Goal: Task Accomplishment & Management: Manage account settings

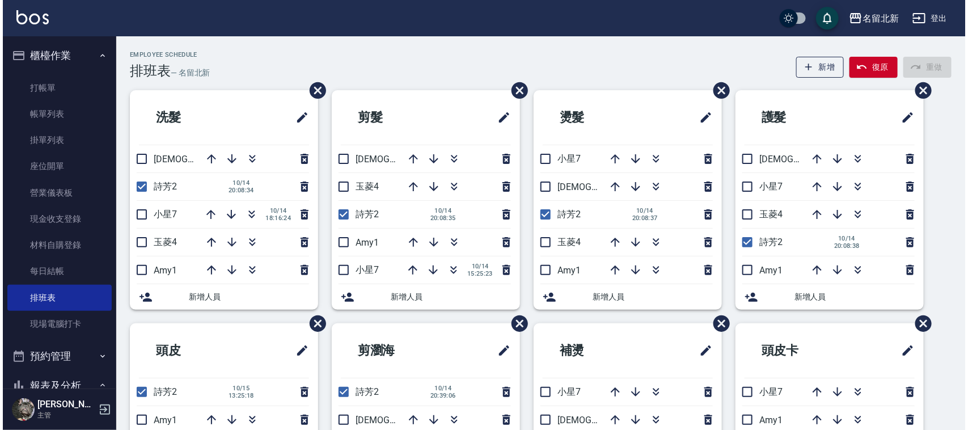
scroll to position [71, 0]
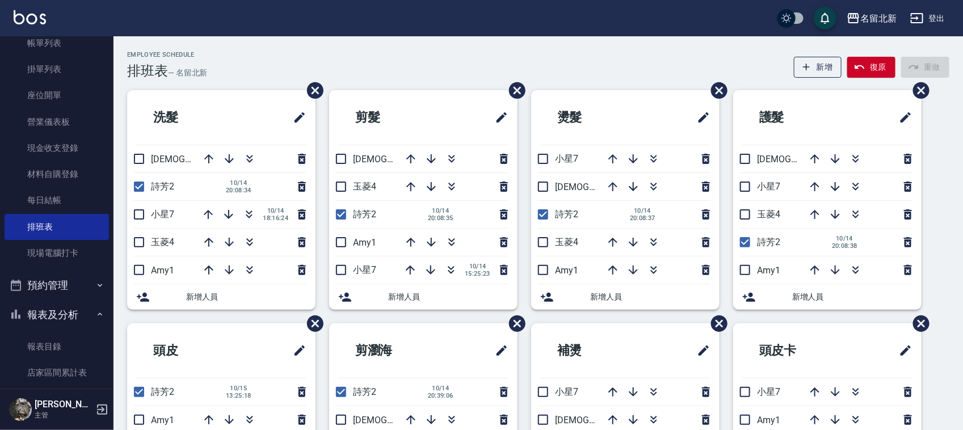
click at [938, 20] on button "登出" at bounding box center [927, 18] width 44 height 21
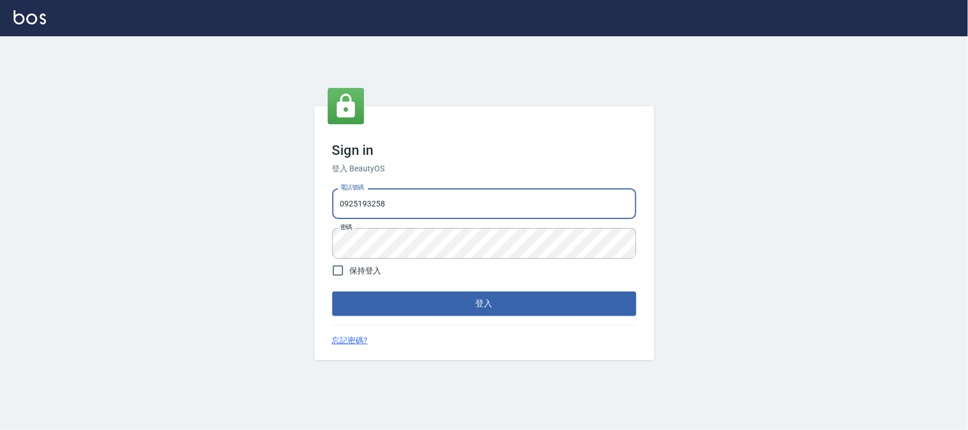
drag, startPoint x: 419, startPoint y: 204, endPoint x: 48, endPoint y: 197, distance: 370.5
click at [50, 200] on div "Sign in 登入 BeautyOS 電話號碼 0925193258 電話號碼 密碼 密碼 保持登入 登入 忘記密碼?" at bounding box center [484, 233] width 968 height 394
type input "0939367977"
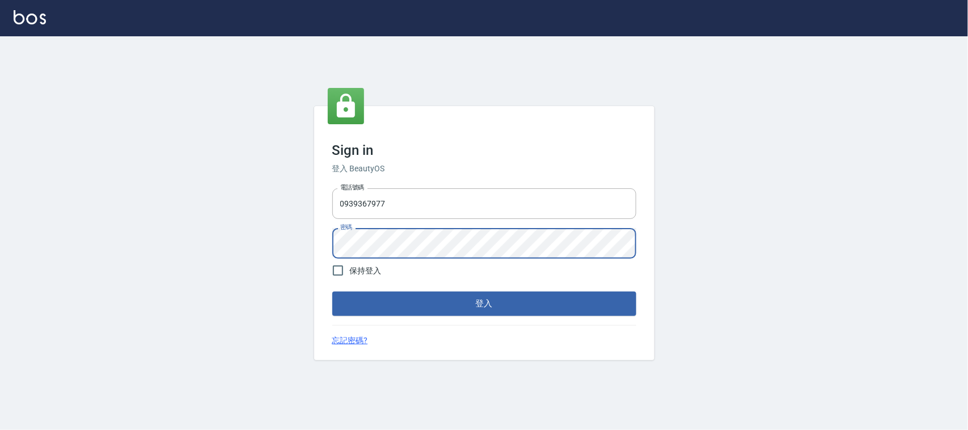
click at [332, 292] on button "登入" at bounding box center [484, 304] width 304 height 24
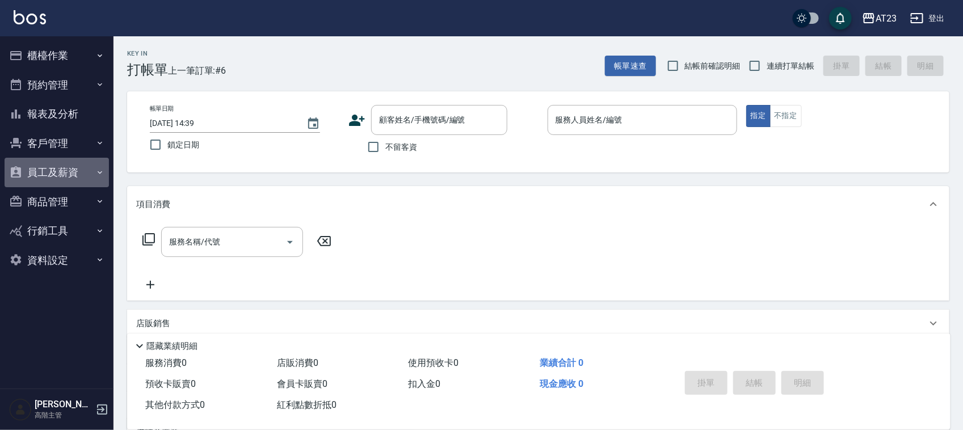
click at [75, 179] on button "員工及薪資" at bounding box center [57, 172] width 104 height 29
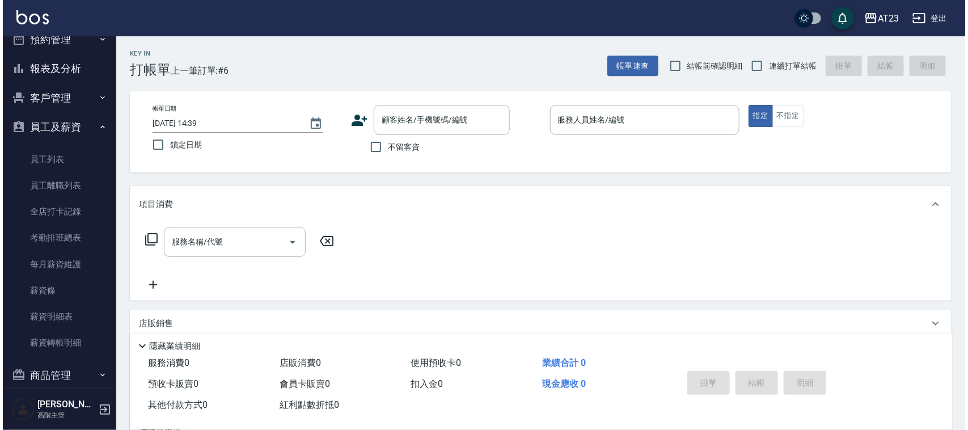
scroll to position [118, 0]
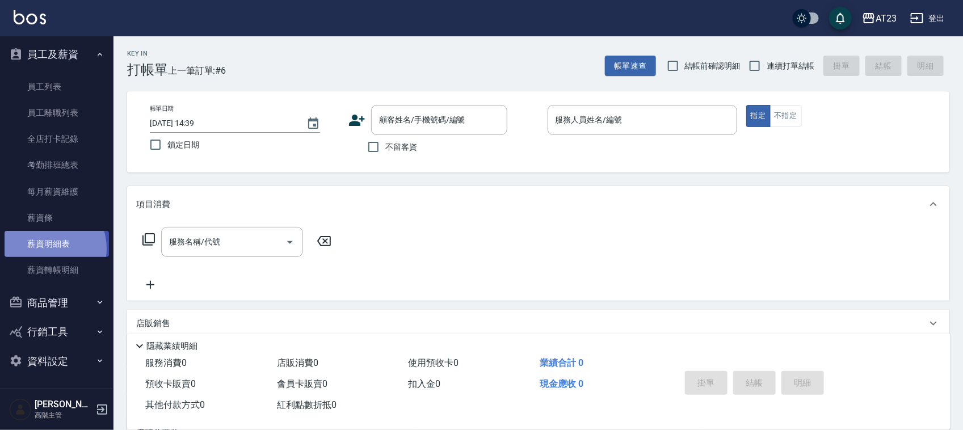
click at [46, 248] on link "薪資明細表" at bounding box center [57, 244] width 104 height 26
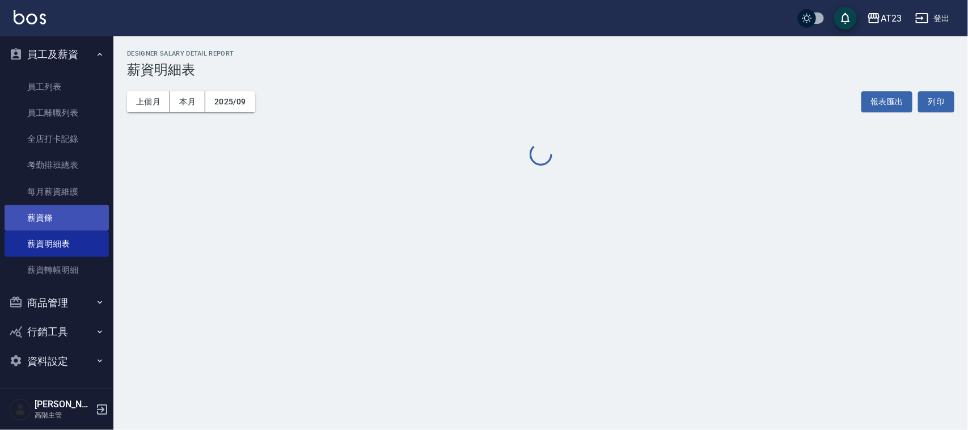
click at [64, 216] on link "薪資條" at bounding box center [57, 218] width 104 height 26
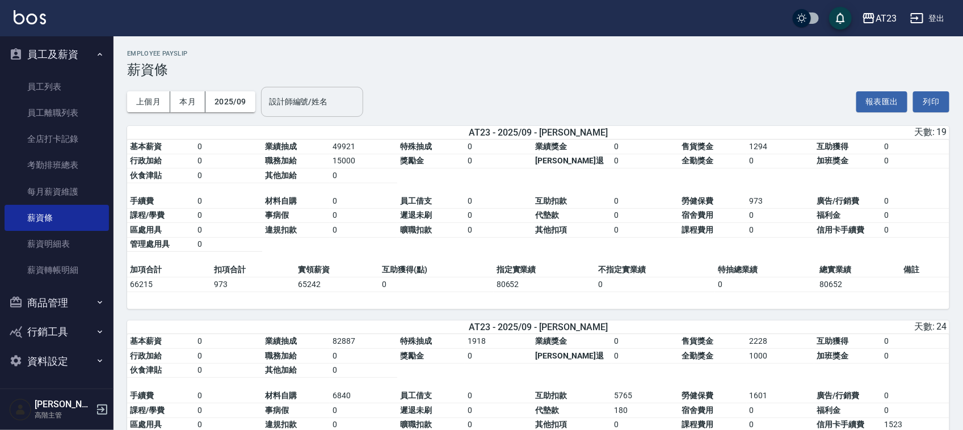
drag, startPoint x: 310, startPoint y: 100, endPoint x: 316, endPoint y: 95, distance: 8.1
click at [310, 99] on input "設計師編號/姓名" at bounding box center [312, 102] width 92 height 20
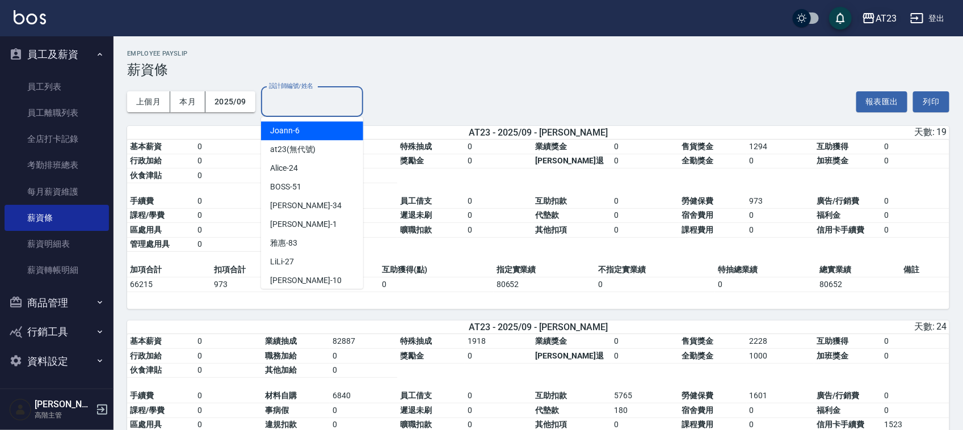
click at [886, 17] on div "AT23" at bounding box center [885, 18] width 21 height 14
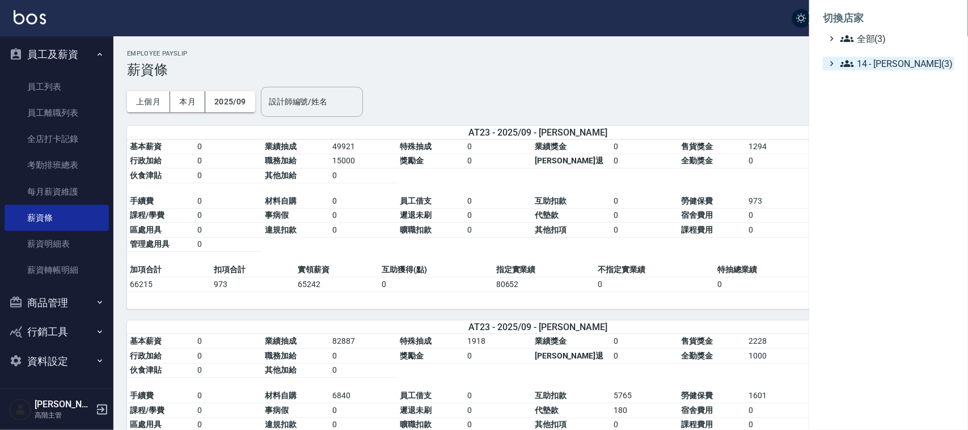
drag, startPoint x: 891, startPoint y: 69, endPoint x: 898, endPoint y: 69, distance: 6.8
click at [892, 69] on span "14 - 李欣哲(3)" at bounding box center [895, 64] width 109 height 14
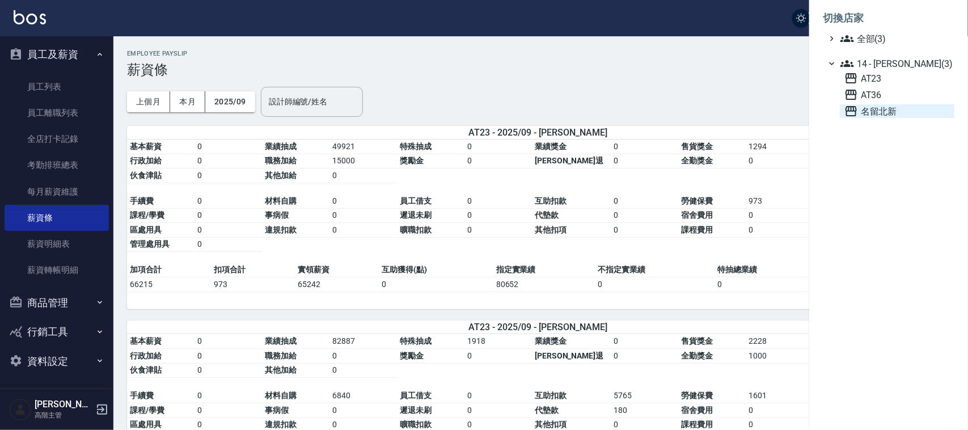
click at [905, 115] on span "名留北新" at bounding box center [898, 111] width 106 height 14
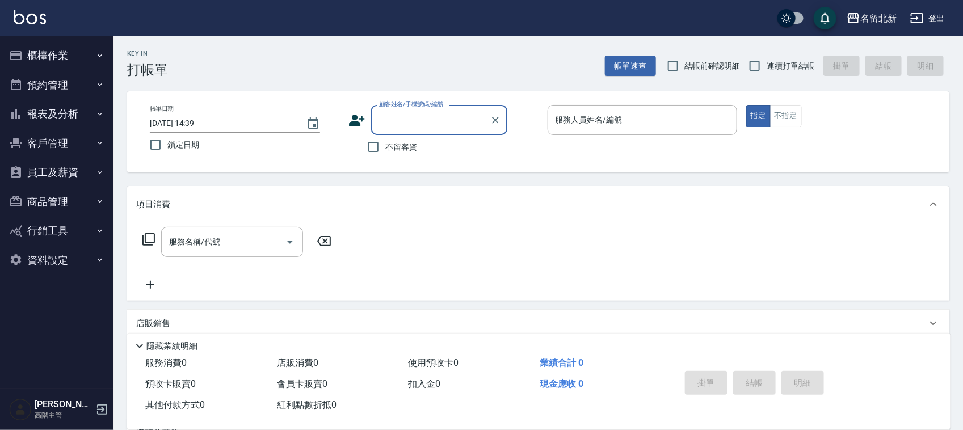
drag, startPoint x: 43, startPoint y: 165, endPoint x: 48, endPoint y: 158, distance: 9.3
click at [45, 161] on button "員工及薪資" at bounding box center [57, 172] width 104 height 29
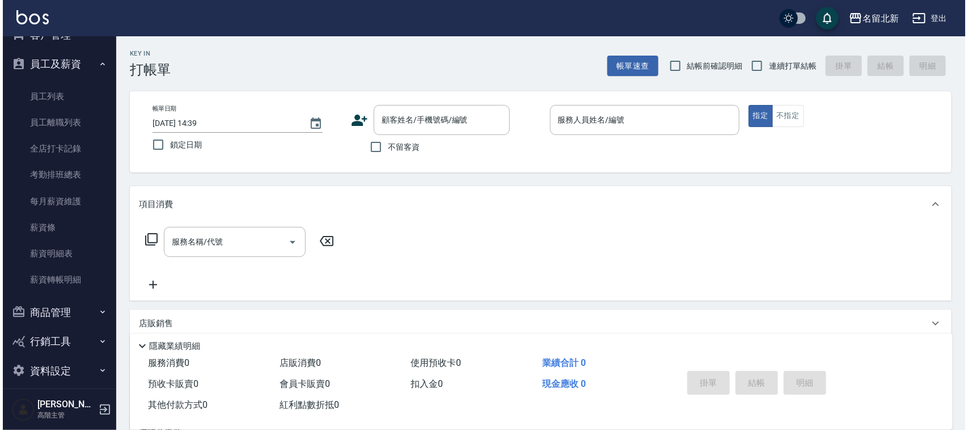
scroll to position [118, 0]
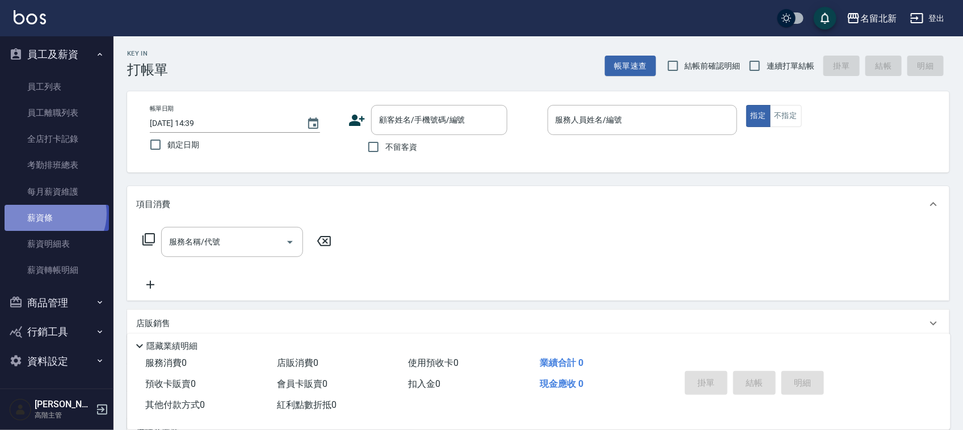
click at [54, 213] on link "薪資條" at bounding box center [57, 218] width 104 height 26
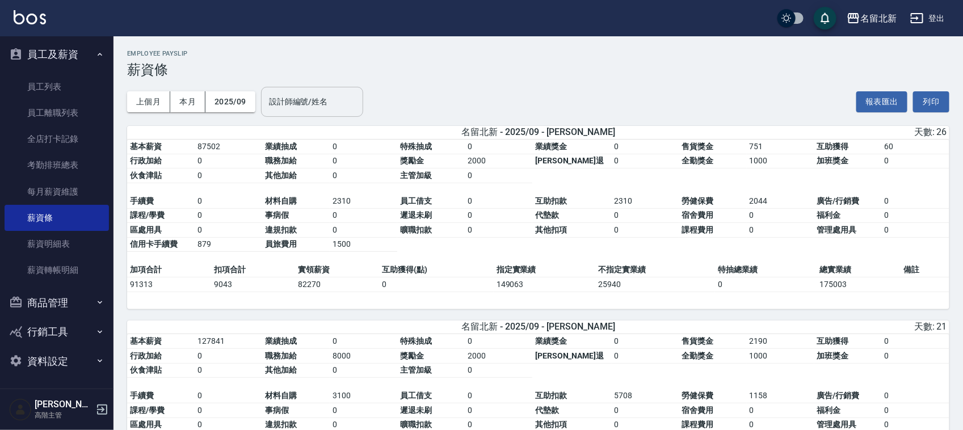
click at [293, 103] on input "設計師編號/姓名" at bounding box center [312, 102] width 92 height 20
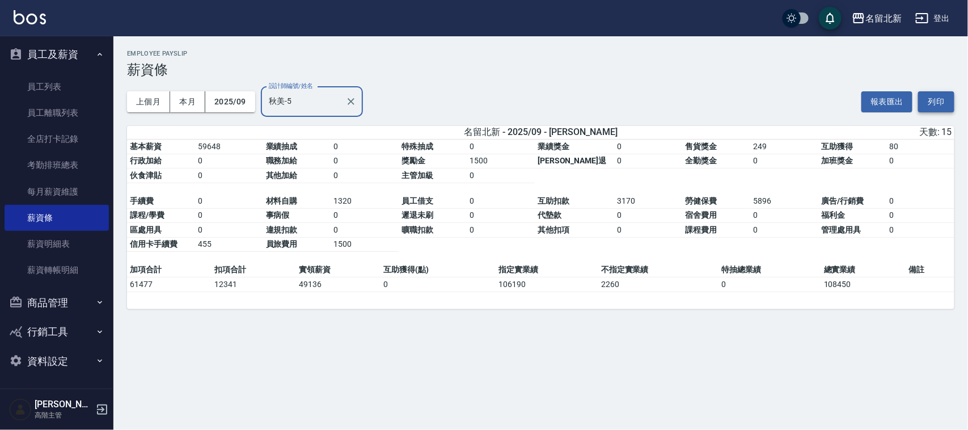
type input "秋美-5"
drag, startPoint x: 943, startPoint y: 102, endPoint x: 727, endPoint y: 383, distance: 355.1
click at [943, 101] on button "列印" at bounding box center [936, 101] width 36 height 21
click at [937, 100] on button "列印" at bounding box center [936, 101] width 36 height 21
click at [937, 95] on button "列印" at bounding box center [936, 101] width 36 height 21
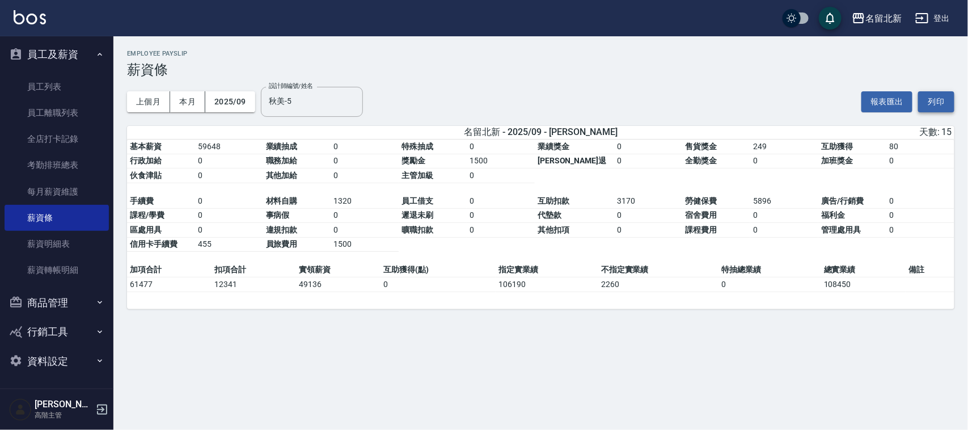
click at [939, 94] on button "列印" at bounding box center [936, 101] width 36 height 21
click at [957, 99] on div "名留北新 2025-09 薪資條 列印時間： [DATE][PHONE_NUMBER]:40 Employee Payslip 薪資條 上個月 本月 2025…" at bounding box center [540, 185] width 855 height 298
click at [948, 98] on button "列印" at bounding box center [936, 101] width 36 height 21
click at [930, 98] on button "列印" at bounding box center [936, 101] width 36 height 21
click at [948, 108] on button "列印" at bounding box center [936, 101] width 36 height 21
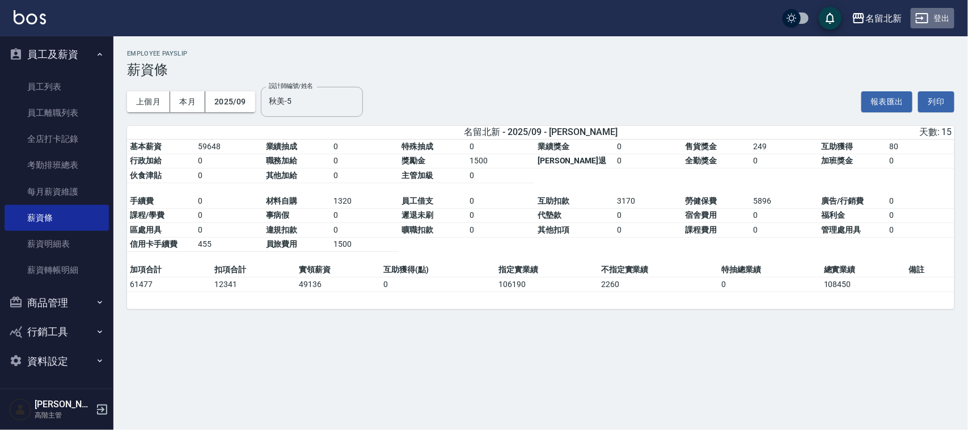
click at [951, 20] on button "登出" at bounding box center [933, 18] width 44 height 21
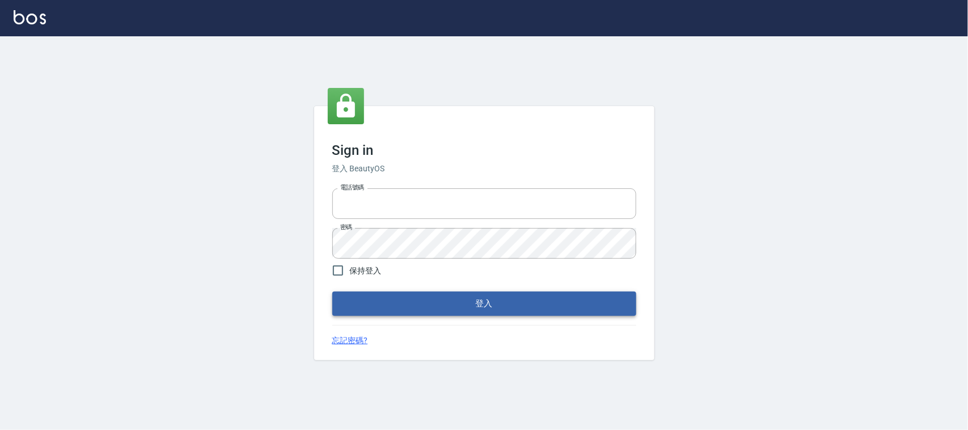
type input "0925193258"
click at [451, 305] on button "登入" at bounding box center [484, 304] width 304 height 24
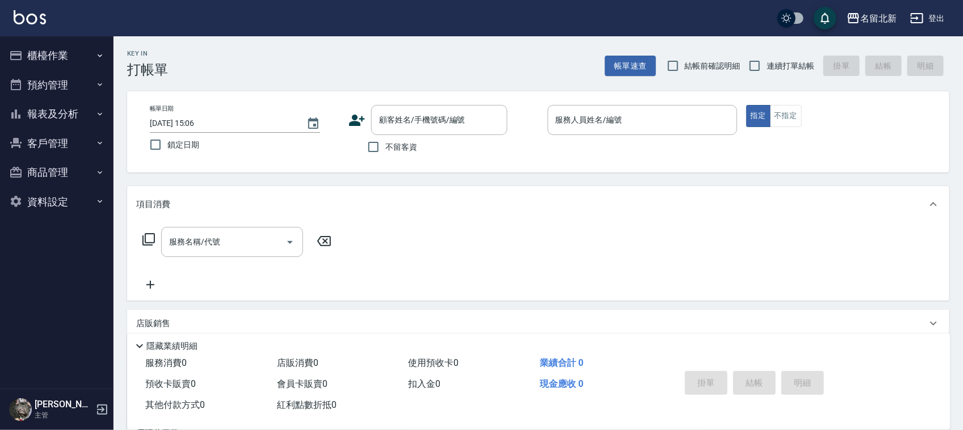
click at [58, 40] on ul "櫃檯作業 打帳單 帳單列表 掛單列表 座位開單 營業儀表板 現金收支登錄 材料自購登錄 每日結帳 排班表 現場電腦打卡 預約管理 預約管理 單日預約紀錄 單週…" at bounding box center [57, 128] width 104 height 184
click at [57, 48] on button "櫃檯作業" at bounding box center [57, 55] width 104 height 29
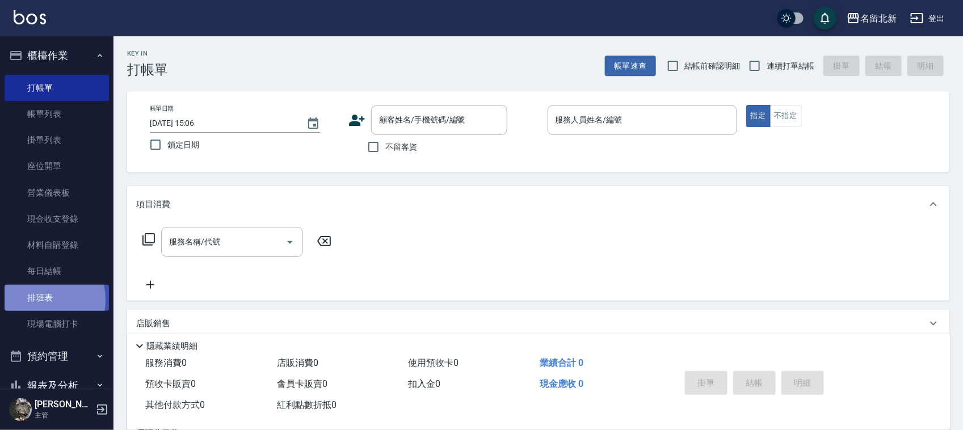
click at [35, 300] on link "排班表" at bounding box center [57, 298] width 104 height 26
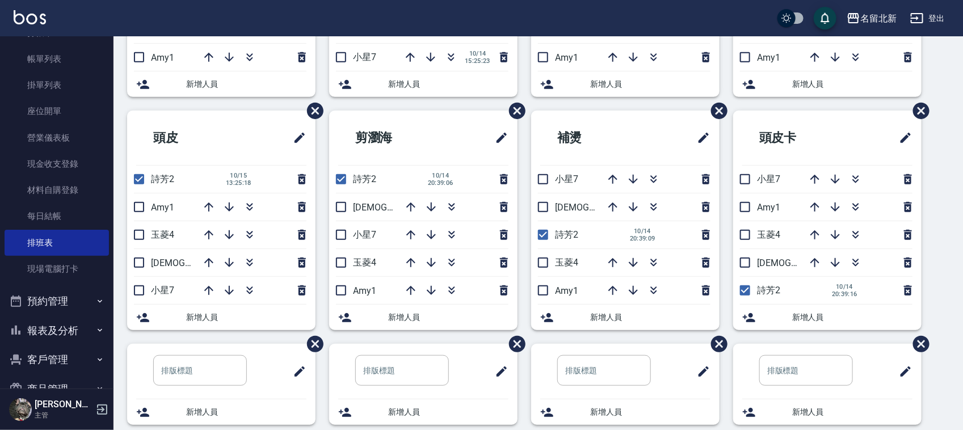
scroll to position [112, 0]
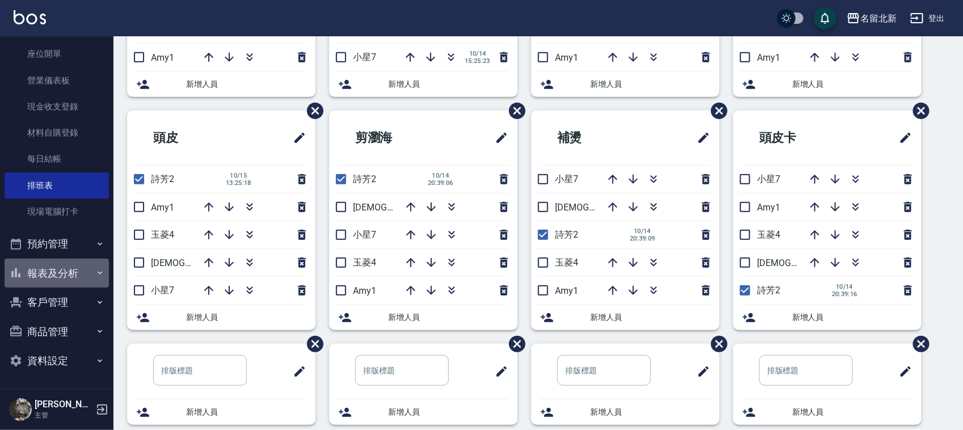
click at [61, 274] on button "報表及分析" at bounding box center [57, 273] width 104 height 29
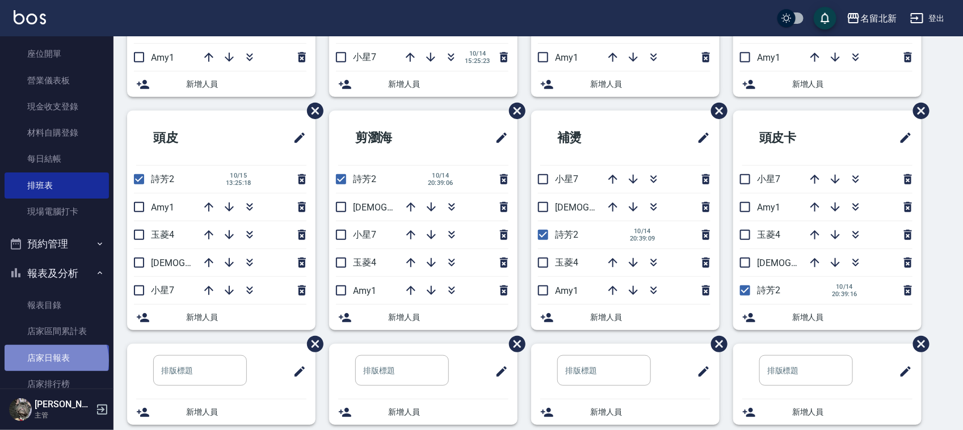
click at [55, 360] on link "店家日報表" at bounding box center [57, 358] width 104 height 26
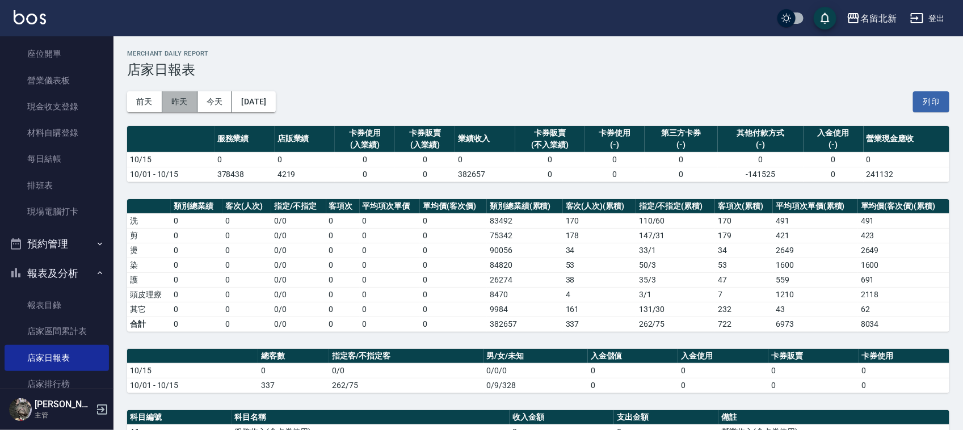
click at [180, 98] on button "昨天" at bounding box center [179, 101] width 35 height 21
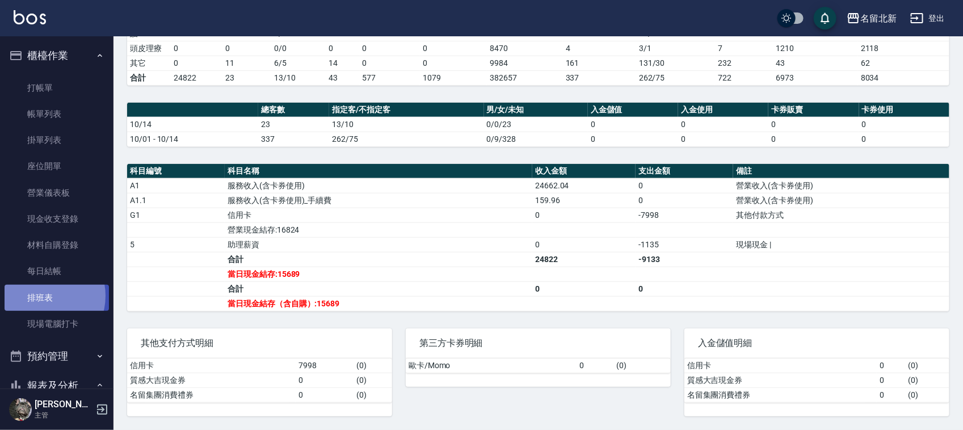
click at [43, 296] on link "排班表" at bounding box center [57, 298] width 104 height 26
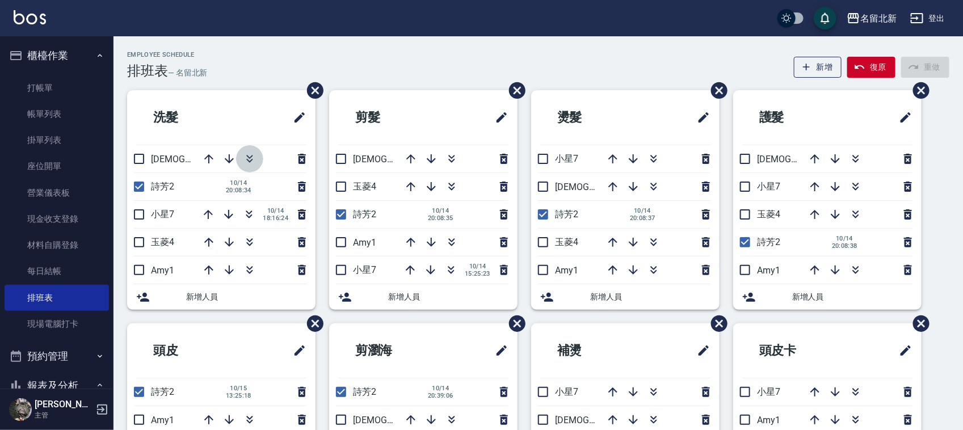
drag, startPoint x: 251, startPoint y: 163, endPoint x: 220, endPoint y: 12, distance: 154.1
click at [251, 165] on icon "button" at bounding box center [250, 159] width 14 height 14
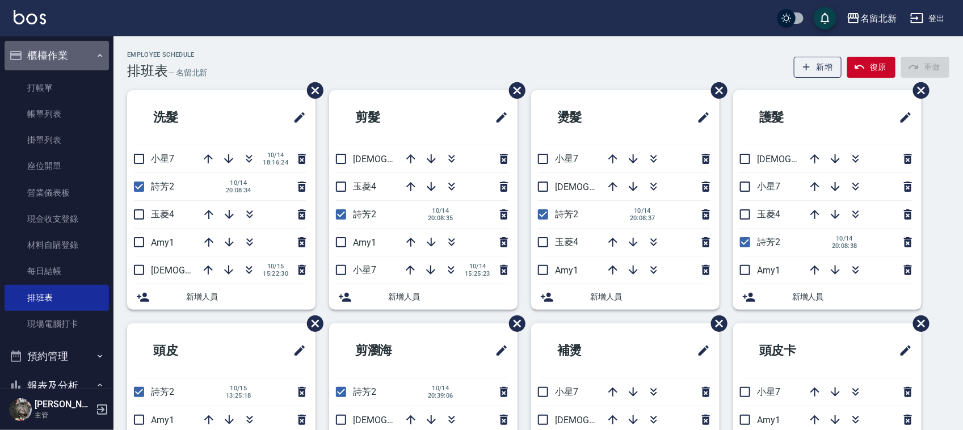
click at [70, 52] on button "櫃檯作業" at bounding box center [57, 55] width 104 height 29
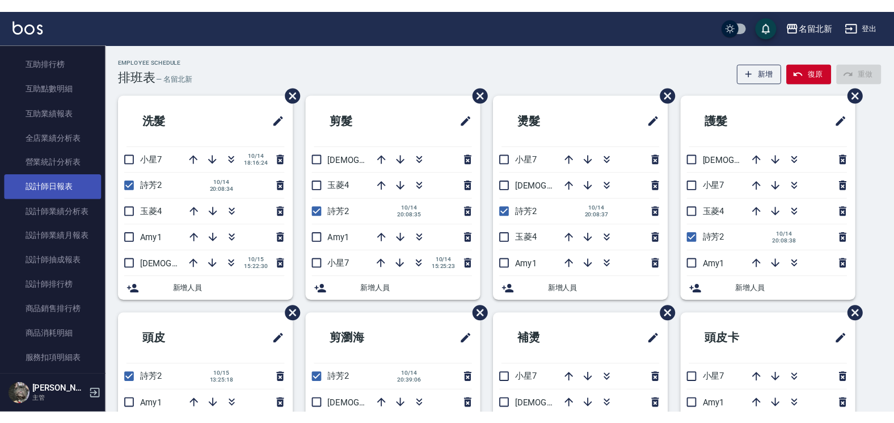
scroll to position [284, 0]
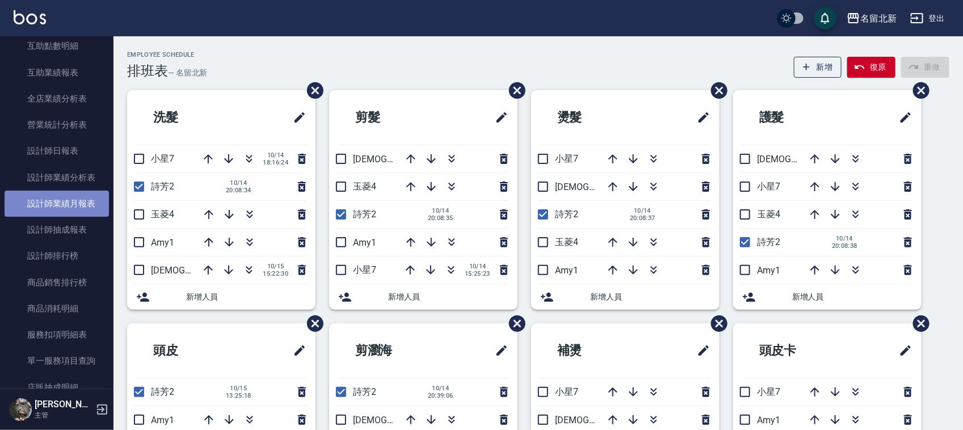
click at [70, 197] on link "設計師業績月報表" at bounding box center [57, 204] width 104 height 26
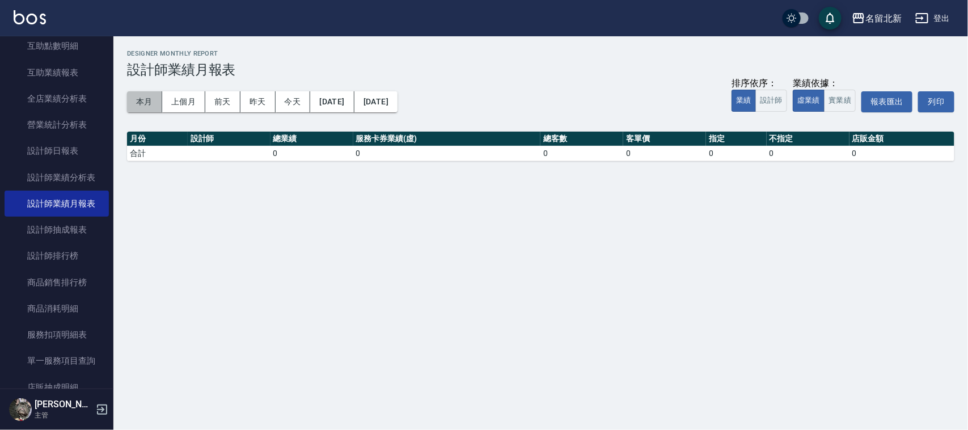
drag, startPoint x: 142, startPoint y: 104, endPoint x: 129, endPoint y: 88, distance: 20.9
click at [138, 101] on button "本月" at bounding box center [144, 101] width 35 height 21
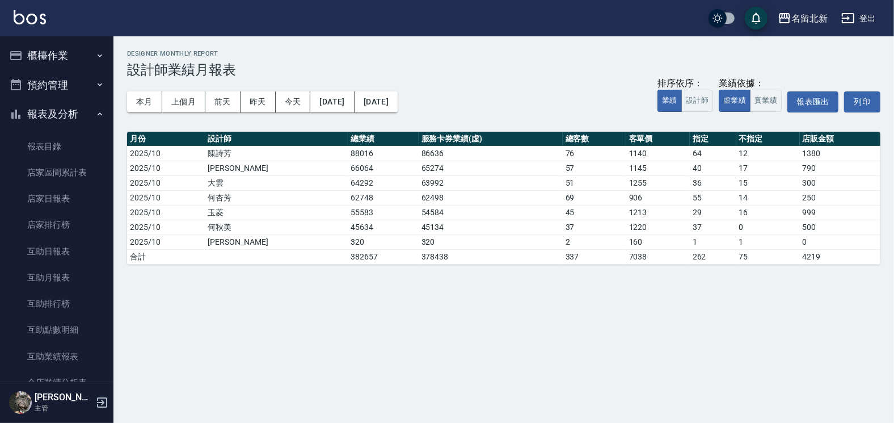
click at [51, 50] on button "櫃檯作業" at bounding box center [57, 55] width 104 height 29
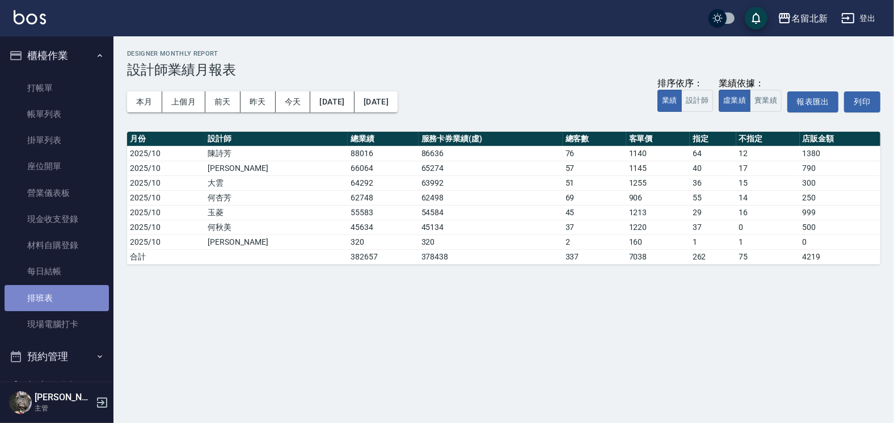
drag, startPoint x: 58, startPoint y: 296, endPoint x: 479, endPoint y: 298, distance: 420.9
click at [58, 296] on link "排班表" at bounding box center [57, 298] width 104 height 26
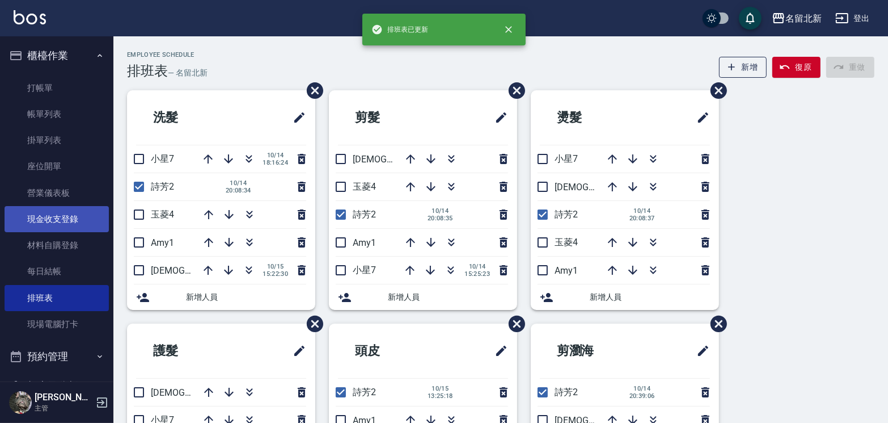
click at [81, 213] on link "現金收支登錄" at bounding box center [57, 219] width 104 height 26
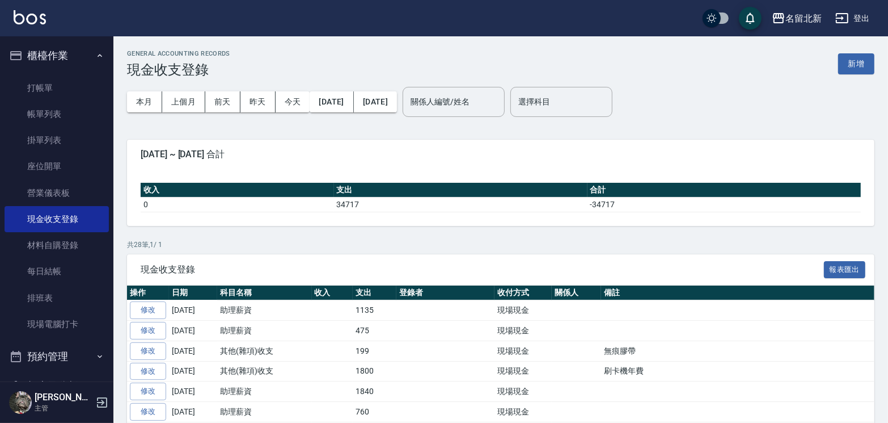
click at [866, 68] on button "新增" at bounding box center [856, 63] width 36 height 21
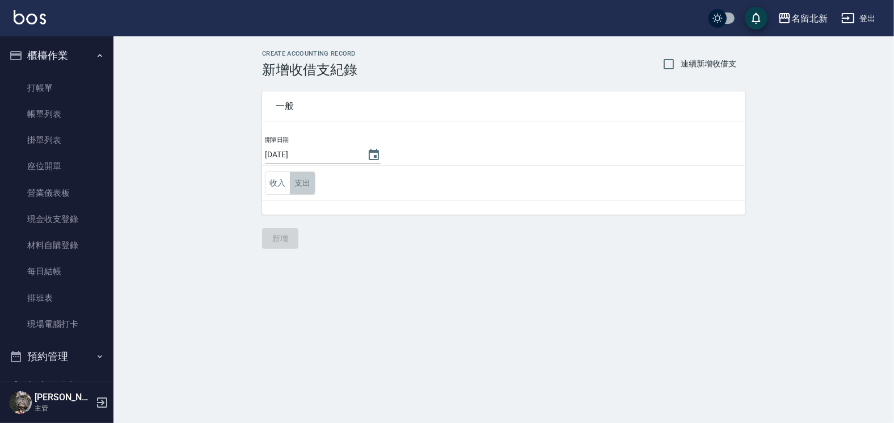
click at [303, 178] on button "支出" at bounding box center [303, 182] width 26 height 23
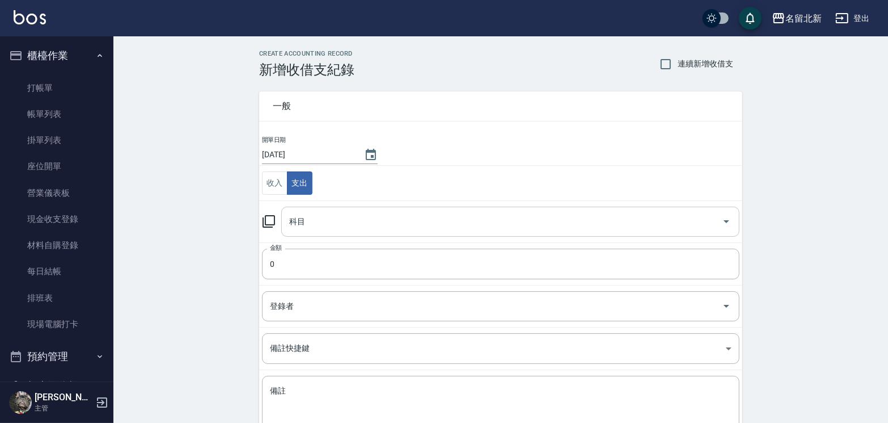
click at [310, 222] on input "科目" at bounding box center [501, 222] width 431 height 20
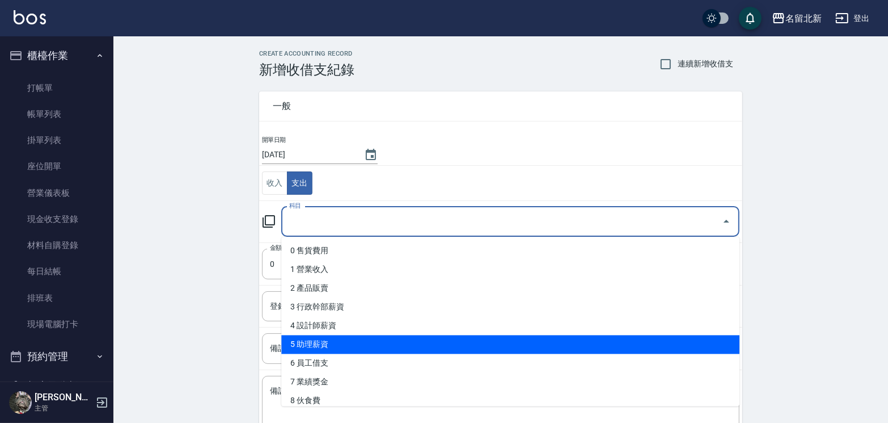
click at [330, 338] on li "5 助理薪資" at bounding box center [510, 344] width 458 height 19
type input "5 助理薪資"
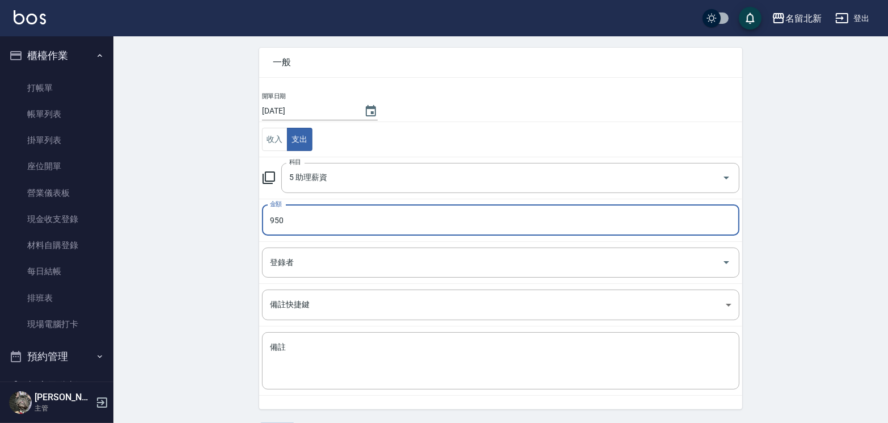
scroll to position [79, 0]
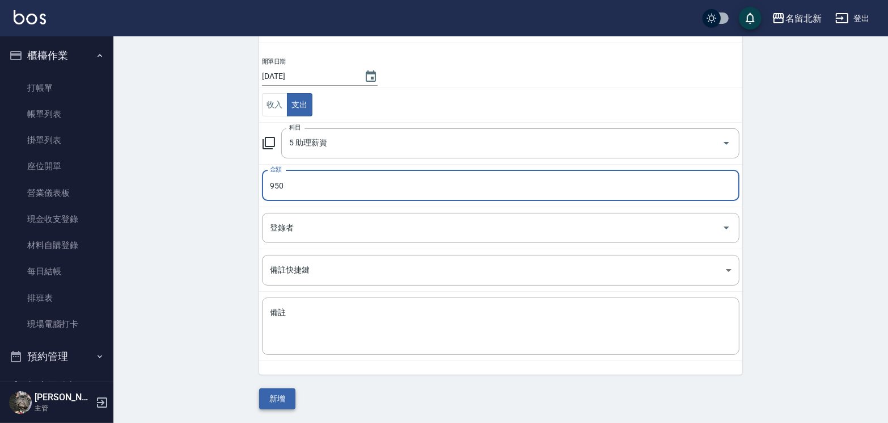
type input "950"
click at [287, 394] on button "新增" at bounding box center [277, 398] width 36 height 21
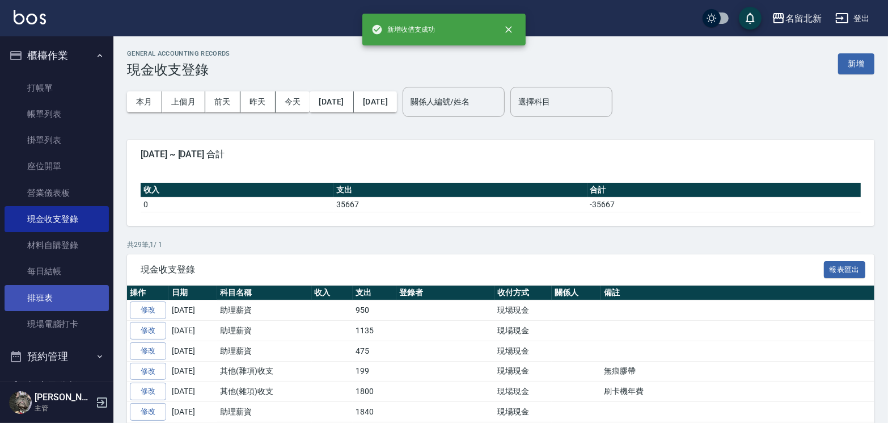
click at [40, 289] on link "排班表" at bounding box center [57, 298] width 104 height 26
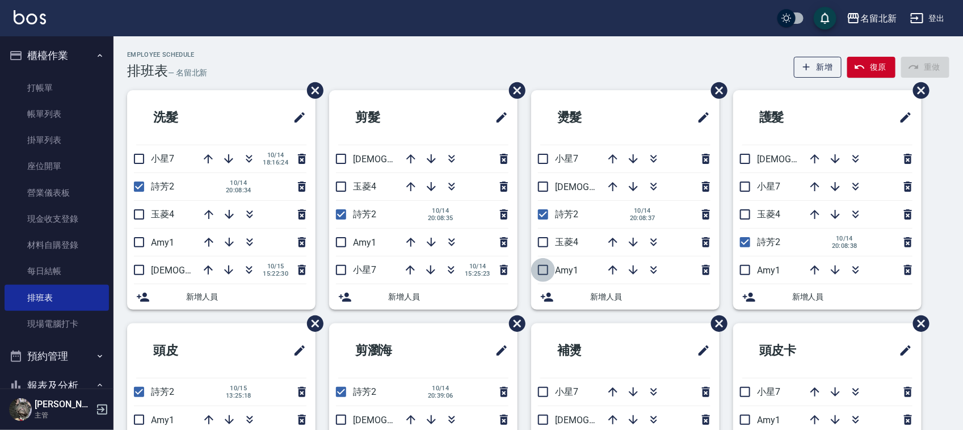
click at [543, 271] on input "checkbox" at bounding box center [543, 270] width 24 height 24
checkbox input "true"
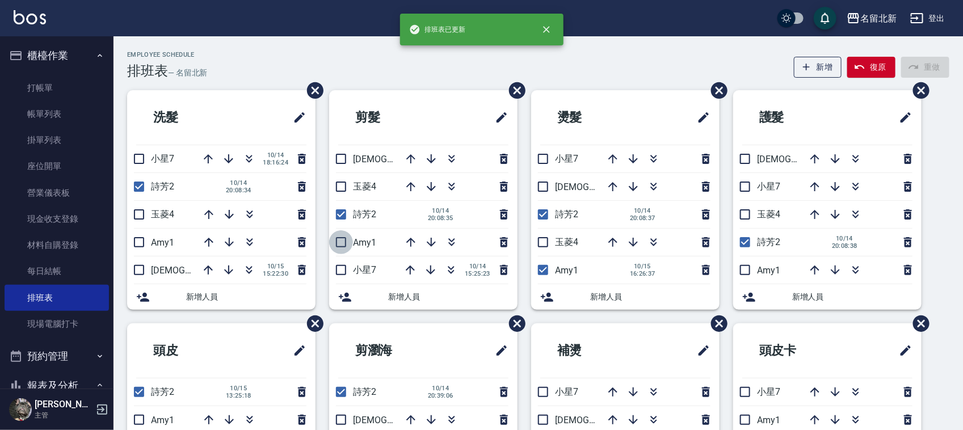
click at [343, 244] on input "checkbox" at bounding box center [341, 242] width 24 height 24
drag, startPoint x: 338, startPoint y: 243, endPoint x: 517, endPoint y: 253, distance: 179.0
click at [339, 243] on input "checkbox" at bounding box center [341, 242] width 24 height 24
checkbox input "false"
drag, startPoint x: 549, startPoint y: 270, endPoint x: 549, endPoint y: 253, distance: 17.0
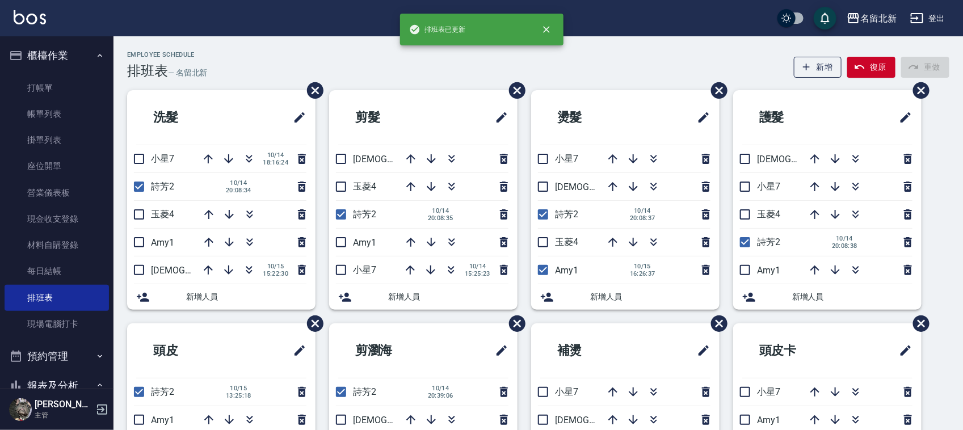
click at [550, 270] on input "checkbox" at bounding box center [543, 270] width 24 height 24
checkbox input "false"
drag, startPoint x: 543, startPoint y: 242, endPoint x: 314, endPoint y: 251, distance: 229.9
click at [543, 241] on input "checkbox" at bounding box center [543, 242] width 24 height 24
checkbox input "true"
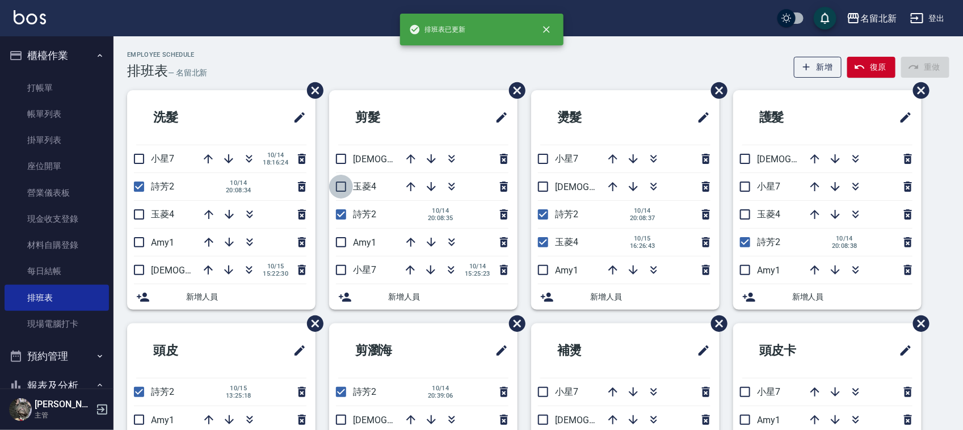
click at [342, 179] on input "checkbox" at bounding box center [341, 187] width 24 height 24
checkbox input "true"
click at [134, 213] on input "checkbox" at bounding box center [139, 215] width 24 height 24
checkbox input "true"
click at [740, 213] on input "checkbox" at bounding box center [745, 215] width 24 height 24
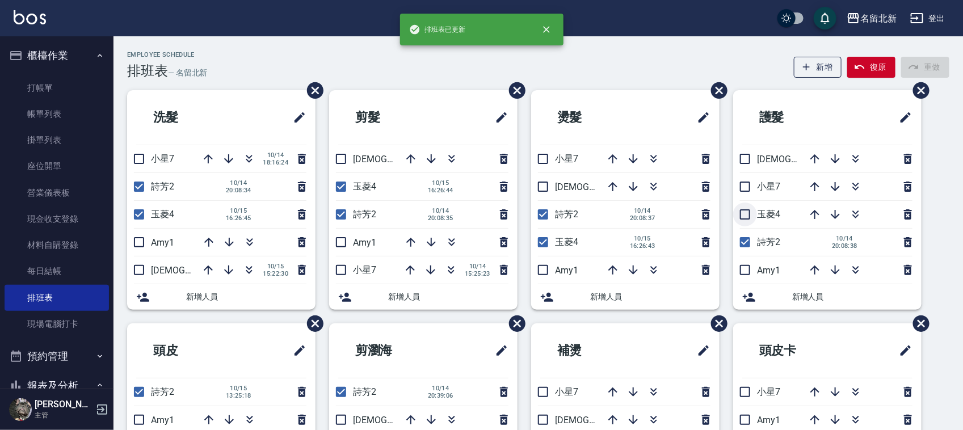
checkbox input "true"
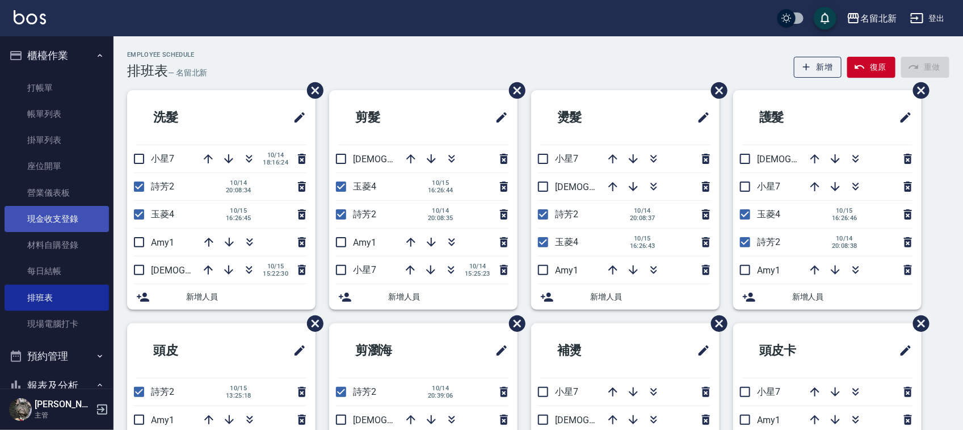
click at [41, 210] on link "現金收支登錄" at bounding box center [57, 219] width 104 height 26
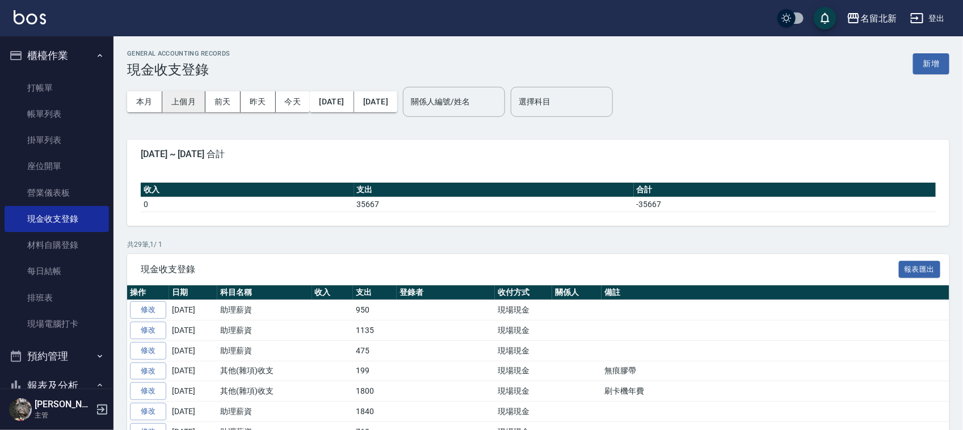
click at [182, 91] on div "本月 上個月 前天 昨天 今天 2025/10/01 2025/10/15" at bounding box center [262, 102] width 270 height 48
click at [180, 97] on button "上個月" at bounding box center [183, 101] width 43 height 21
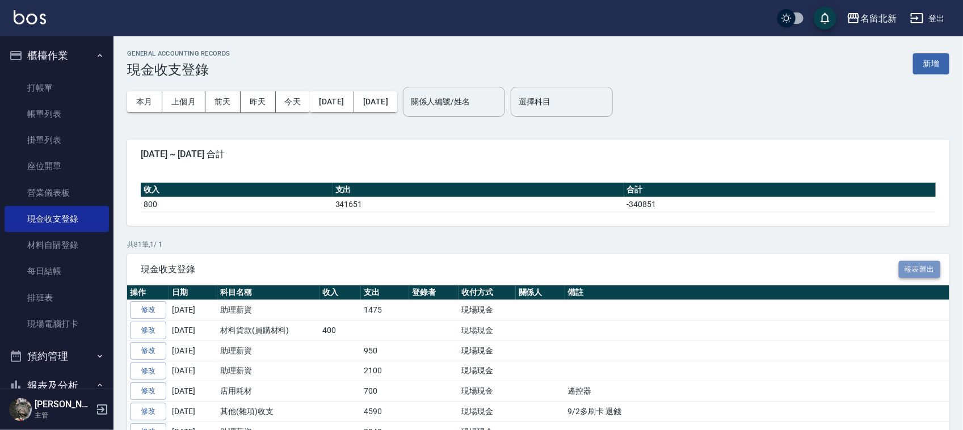
click at [921, 271] on button "報表匯出" at bounding box center [920, 270] width 42 height 18
click at [60, 289] on link "排班表" at bounding box center [57, 298] width 104 height 26
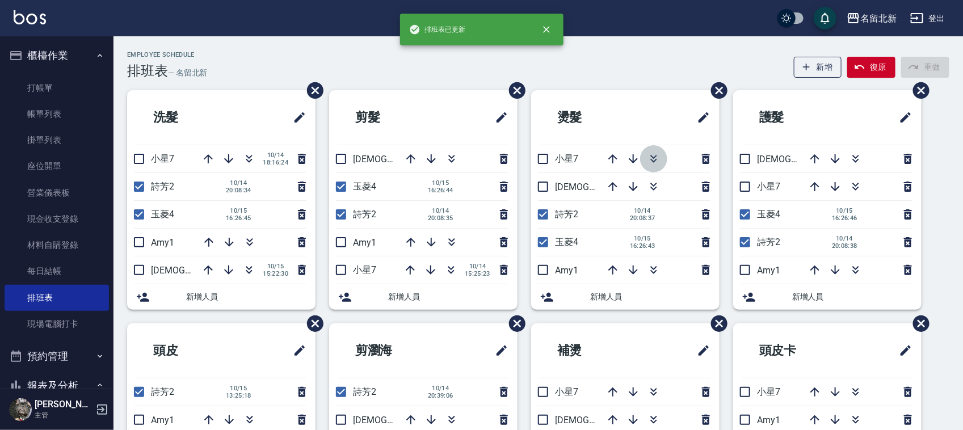
click at [661, 159] on button "button" at bounding box center [653, 158] width 27 height 27
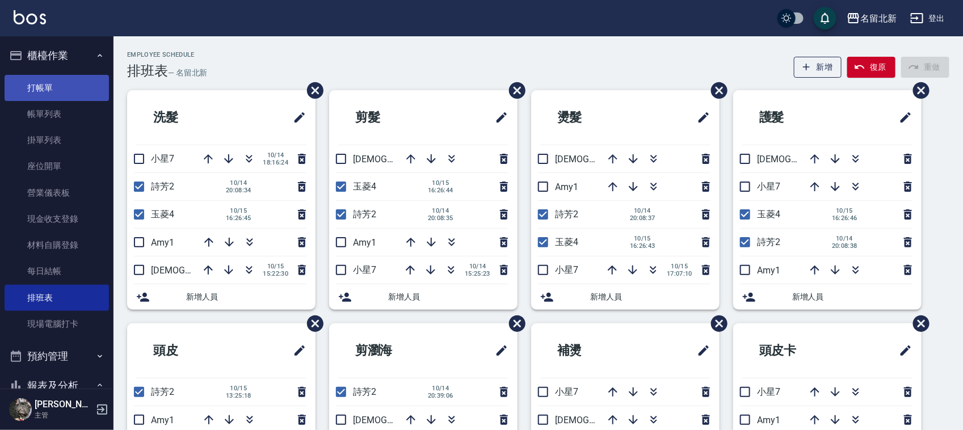
click at [37, 83] on link "打帳單" at bounding box center [57, 88] width 104 height 26
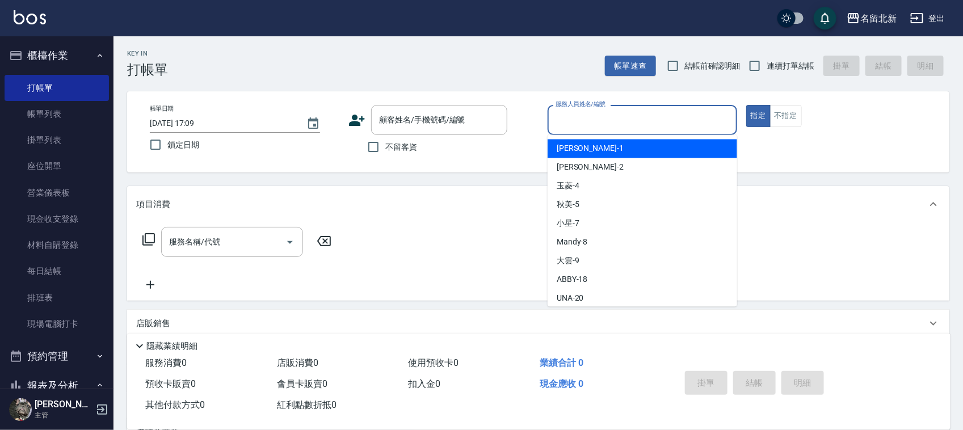
click at [646, 132] on div "服務人員姓名/編號" at bounding box center [641, 120] width 189 height 30
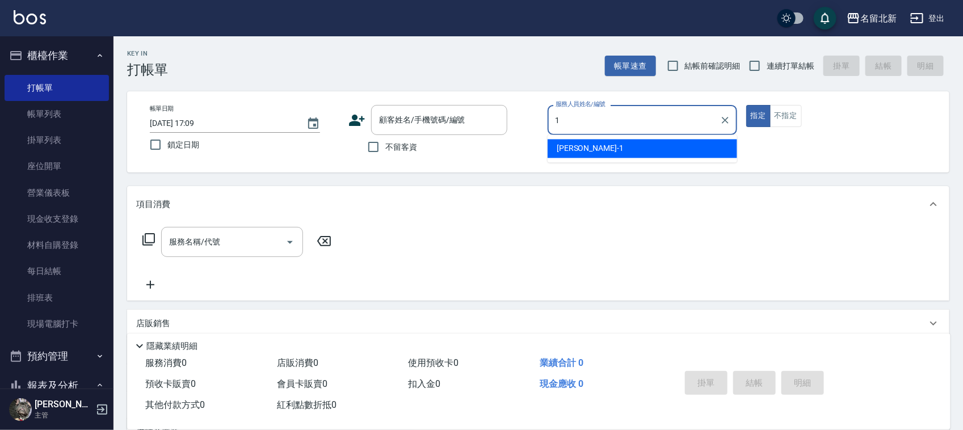
type input "Amy-1"
type button "true"
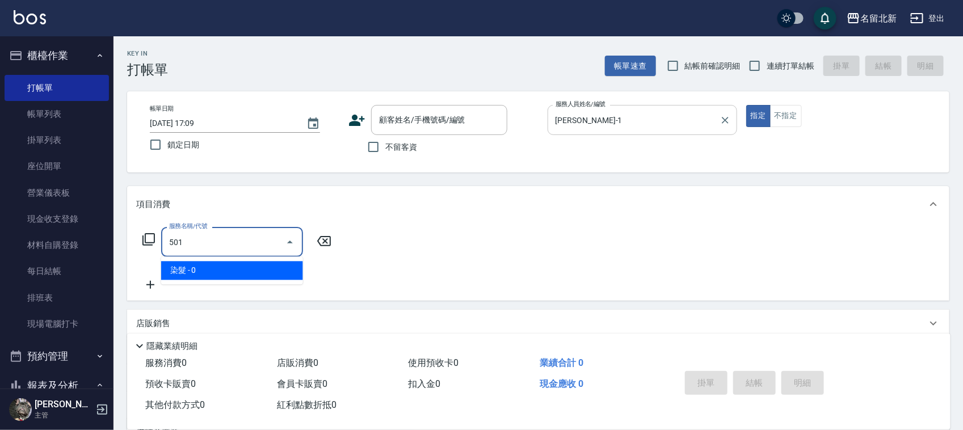
type input "染髮(501)"
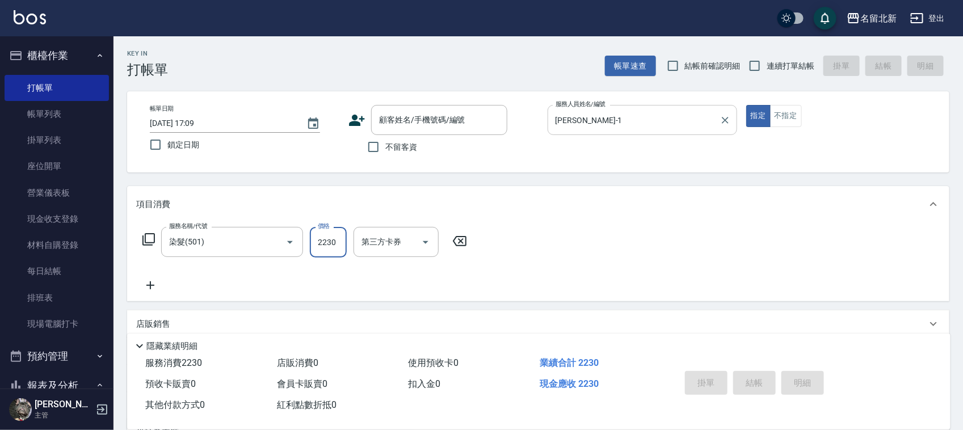
type input "2230"
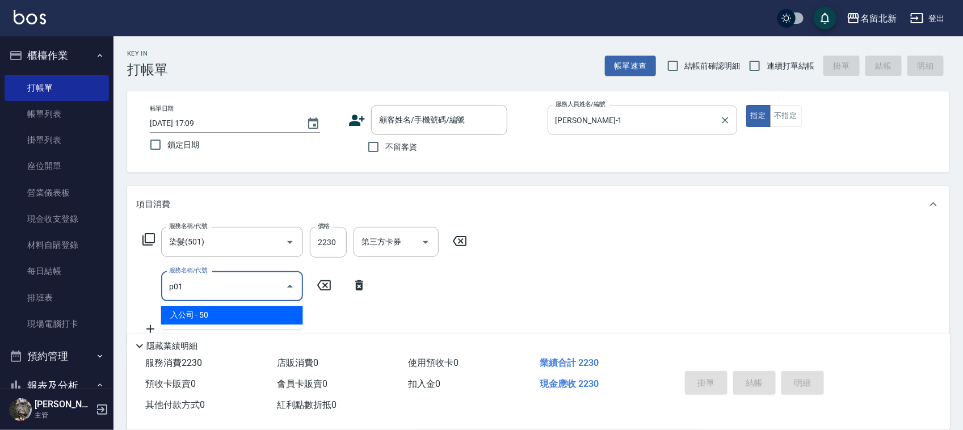
type input "入公司(p01)"
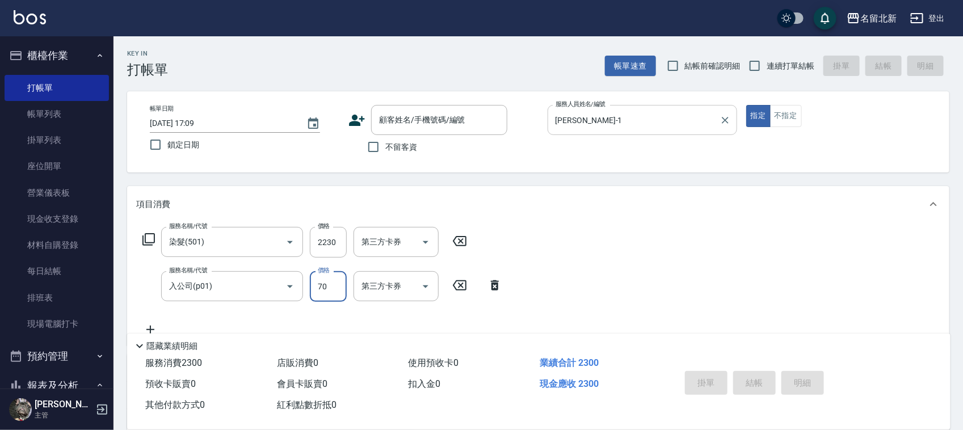
type input "70"
drag, startPoint x: 766, startPoint y: 68, endPoint x: 650, endPoint y: 120, distance: 127.2
click at [764, 67] on input "連續打單結帳" at bounding box center [755, 66] width 24 height 24
checkbox input "true"
click at [370, 150] on input "不留客資" at bounding box center [373, 147] width 24 height 24
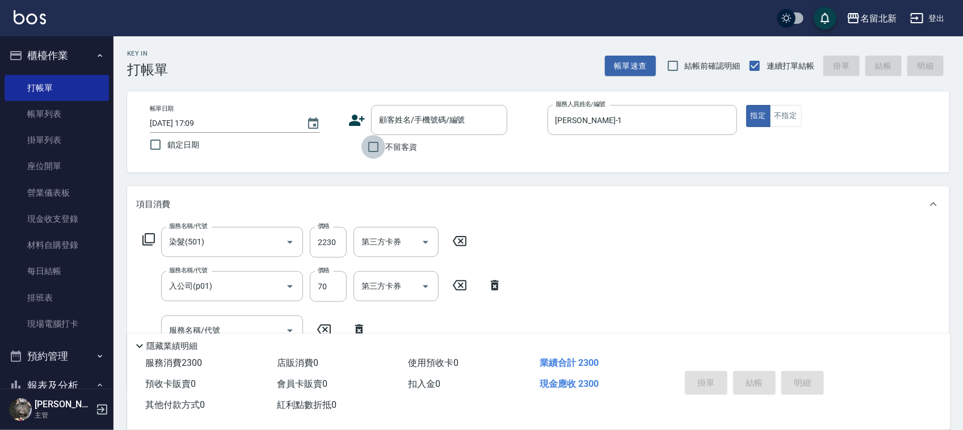
checkbox input "true"
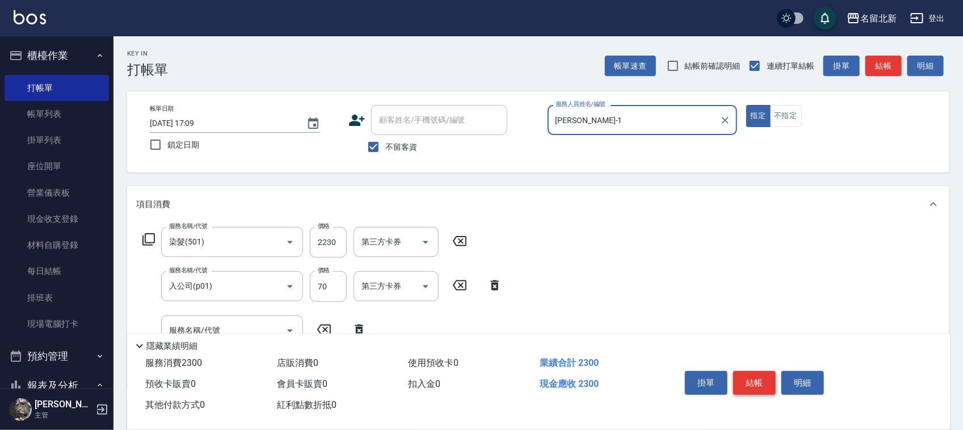
click at [751, 375] on button "結帳" at bounding box center [754, 383] width 43 height 24
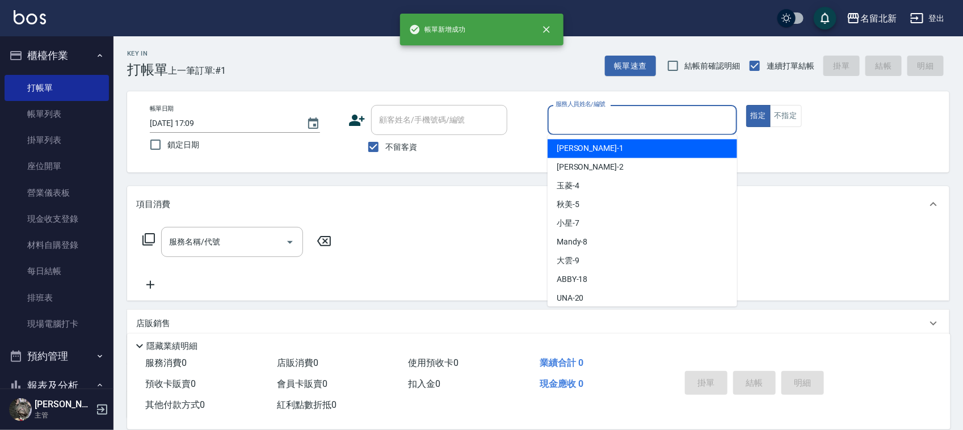
click at [636, 113] on input "服務人員姓名/編號" at bounding box center [642, 120] width 179 height 20
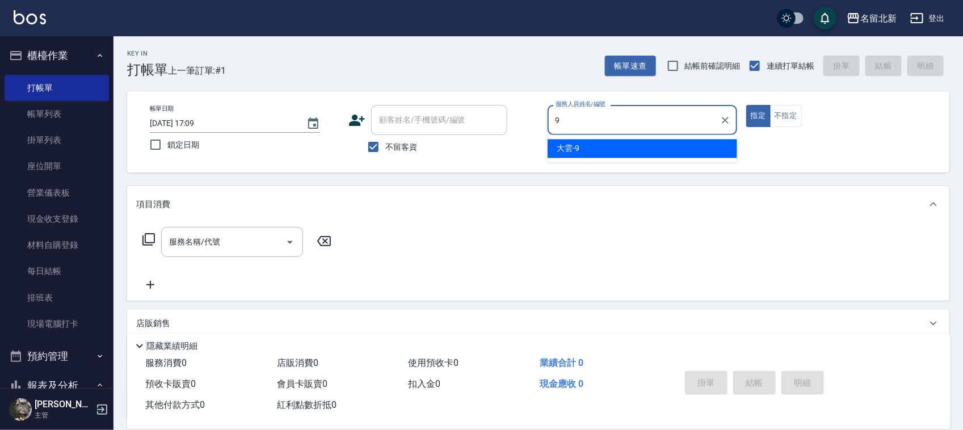
type input "大雲-9"
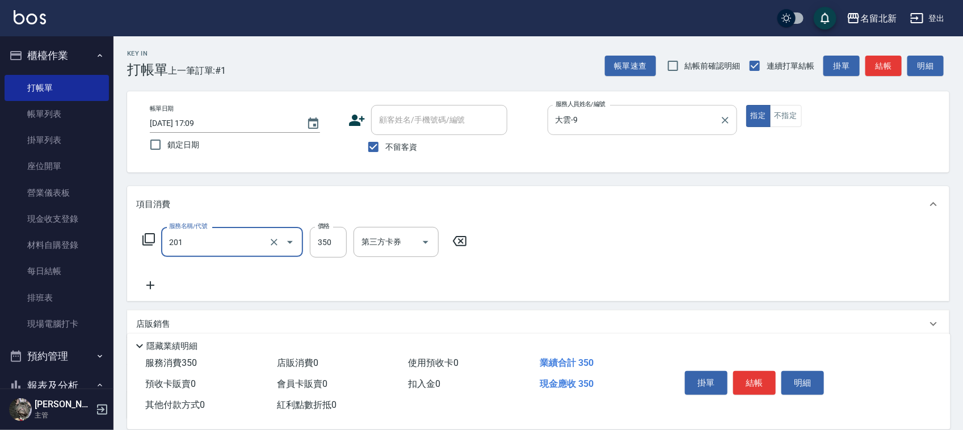
type input "一般洗髮(201)"
type input "200"
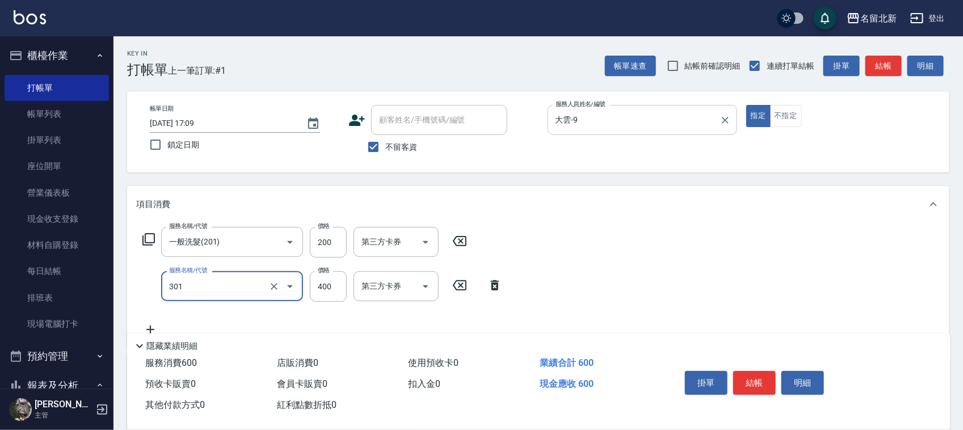
type input "造型剪髮(301)"
type input "300"
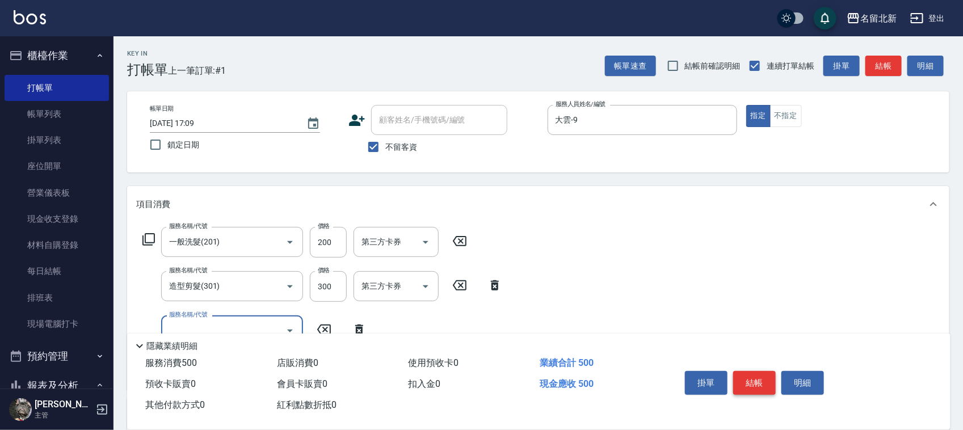
click at [745, 371] on button "結帳" at bounding box center [754, 383] width 43 height 24
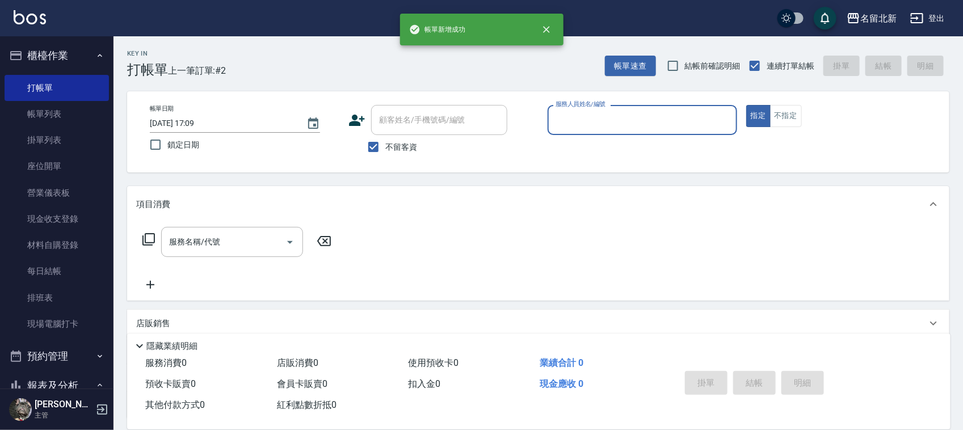
click at [682, 129] on input "服務人員姓名/編號" at bounding box center [642, 120] width 179 height 20
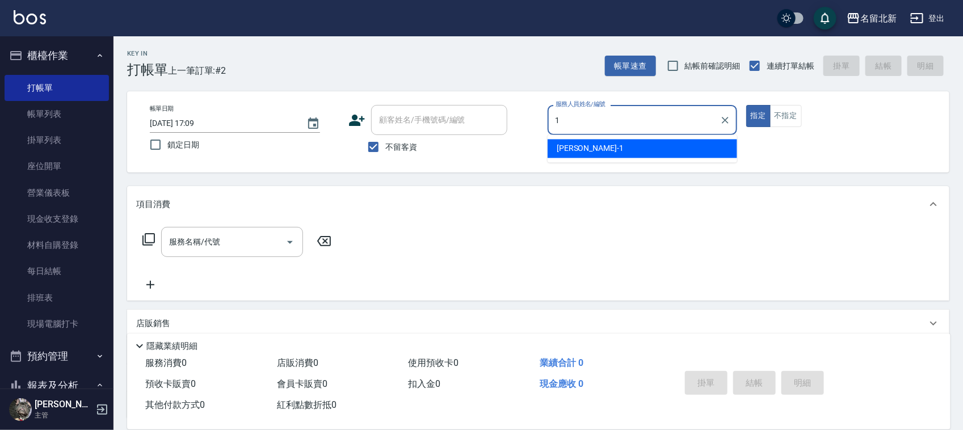
type input "Amy-1"
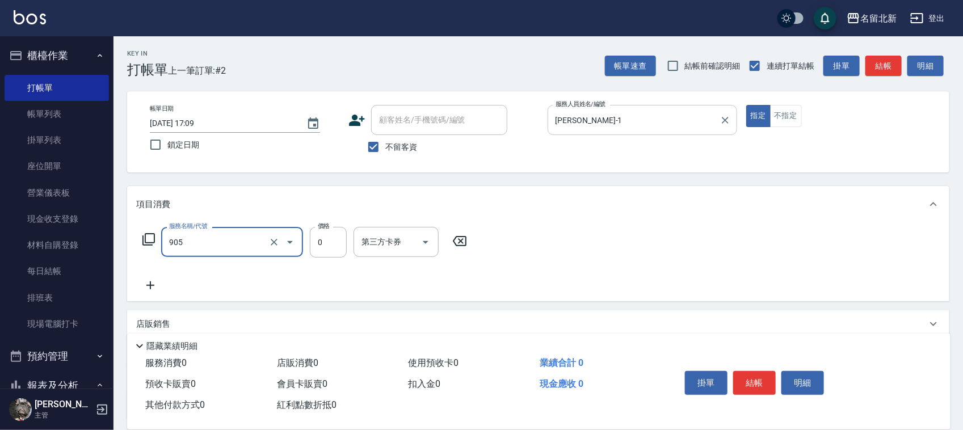
type input "頭皮卡使用(905)"
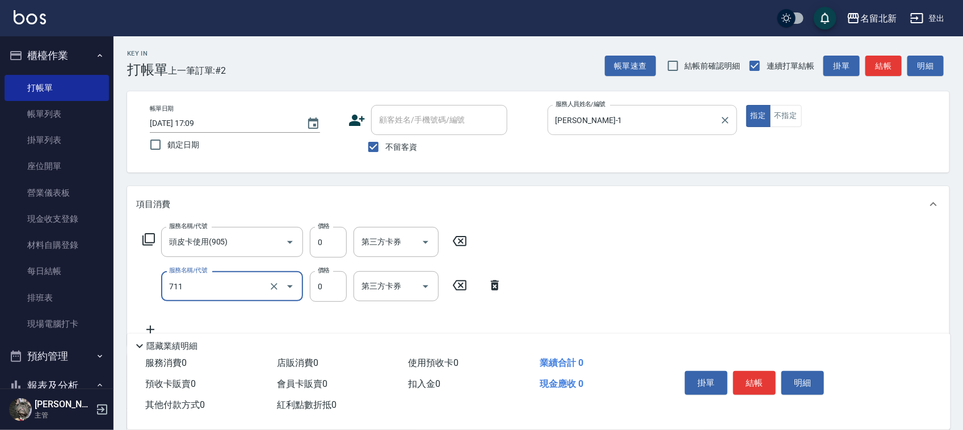
type input "互助110(711)"
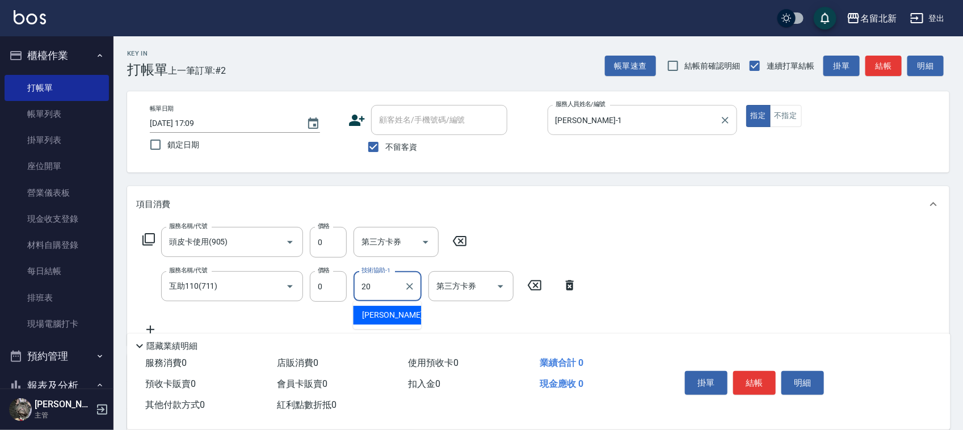
type input "UNA-20"
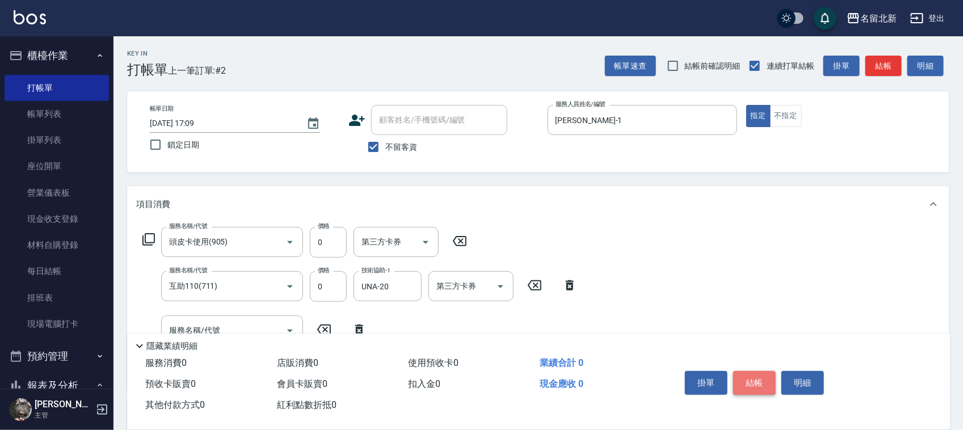
click at [756, 377] on button "結帳" at bounding box center [754, 383] width 43 height 24
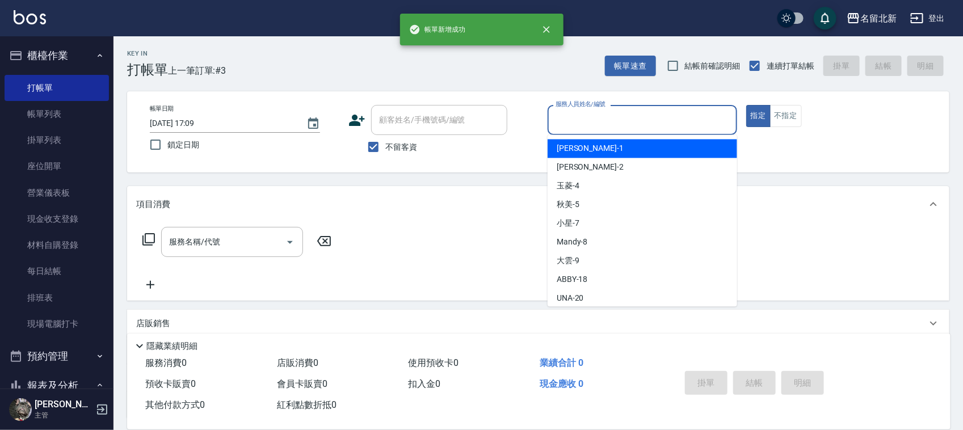
click at [631, 116] on input "服務人員姓名/編號" at bounding box center [642, 120] width 179 height 20
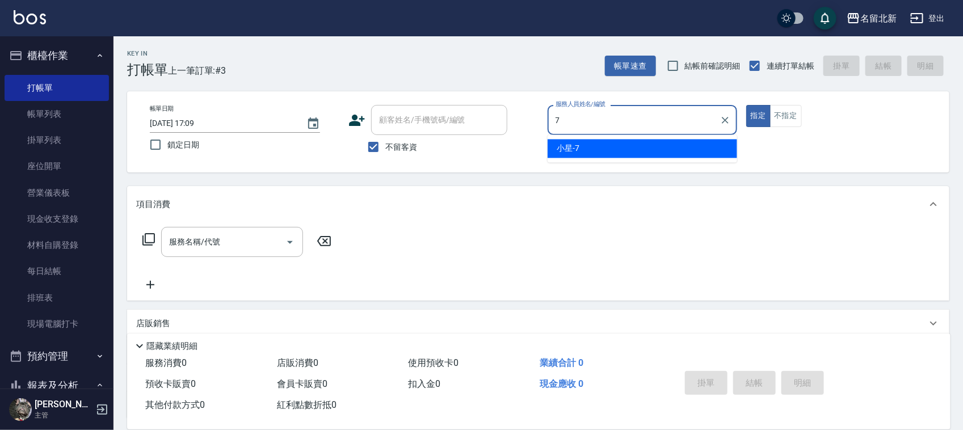
type input "小星-7"
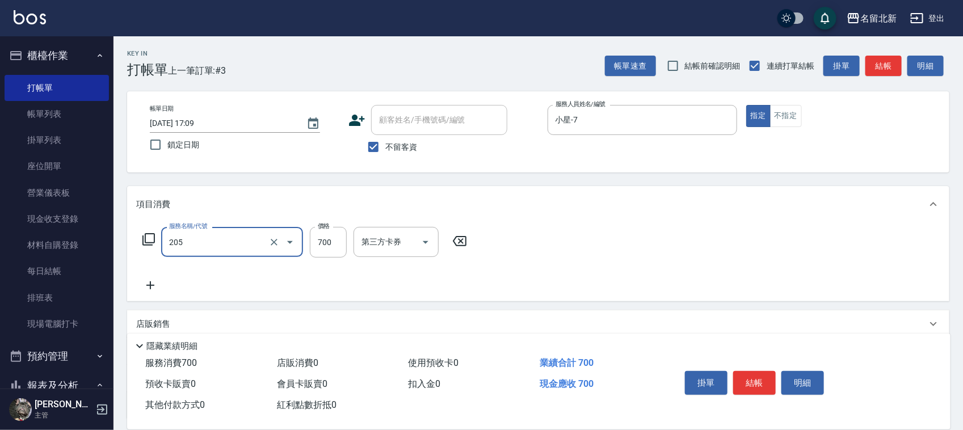
type input "精油+去角質洗(205)"
type input "700"
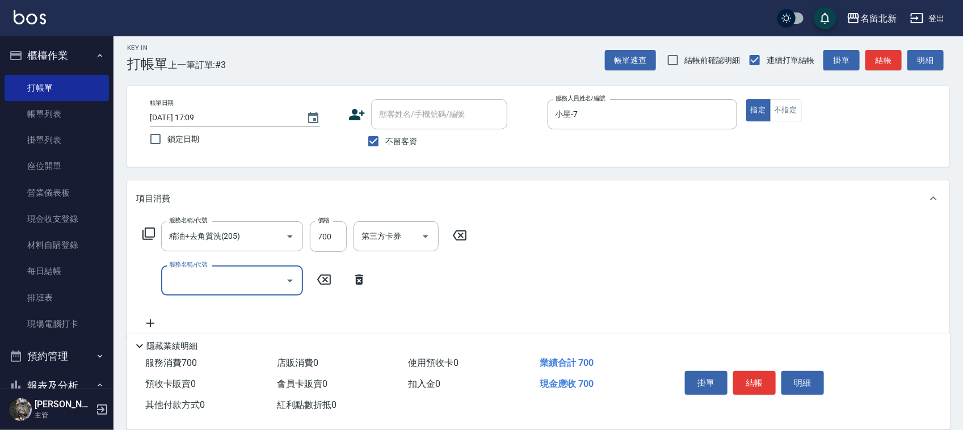
scroll to position [141, 0]
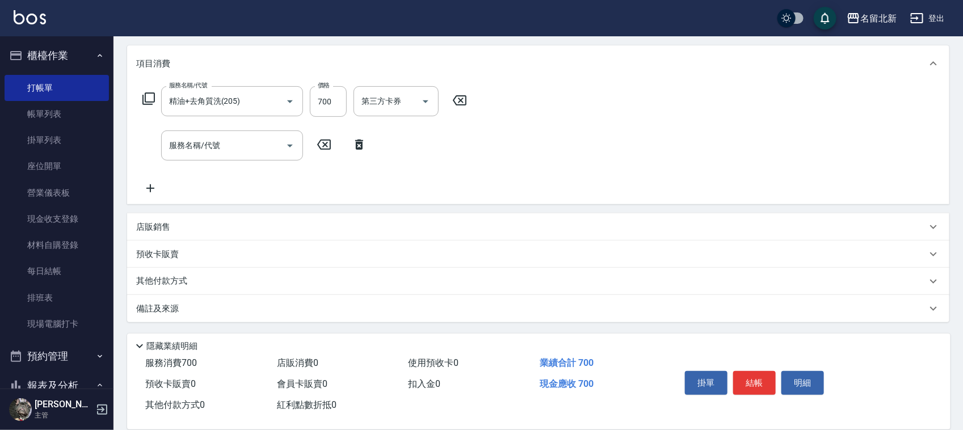
click at [185, 278] on p "其他付款方式" at bounding box center [164, 281] width 57 height 12
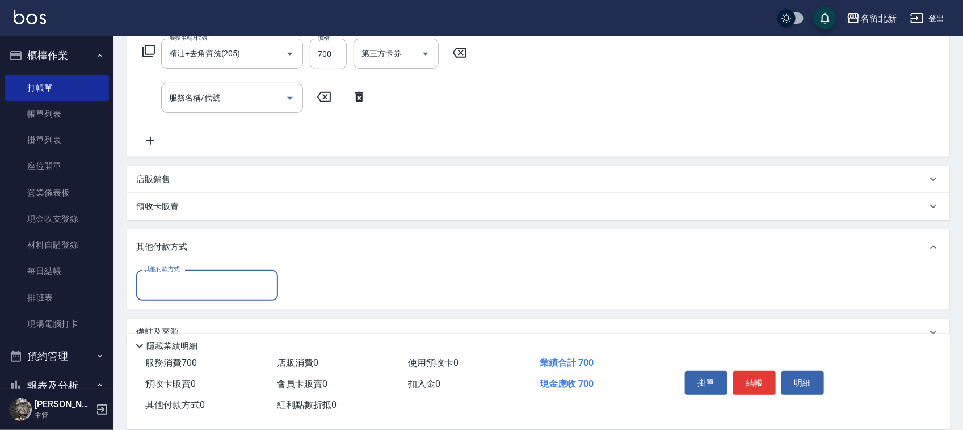
scroll to position [212, 0]
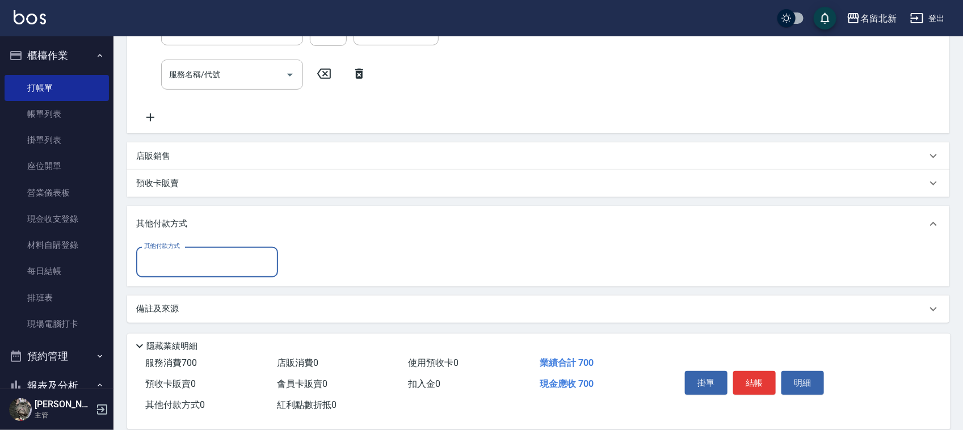
click at [157, 265] on input "其他付款方式" at bounding box center [207, 262] width 132 height 20
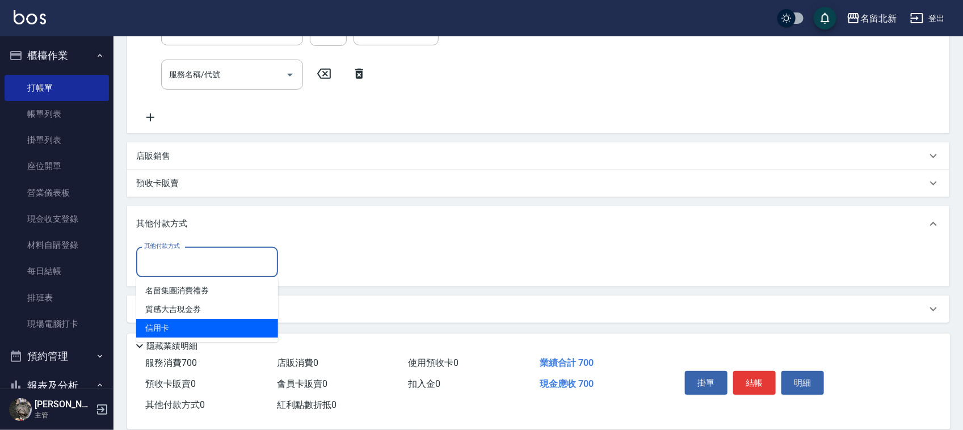
click at [163, 332] on span "信用卡" at bounding box center [207, 328] width 142 height 19
type input "信用卡"
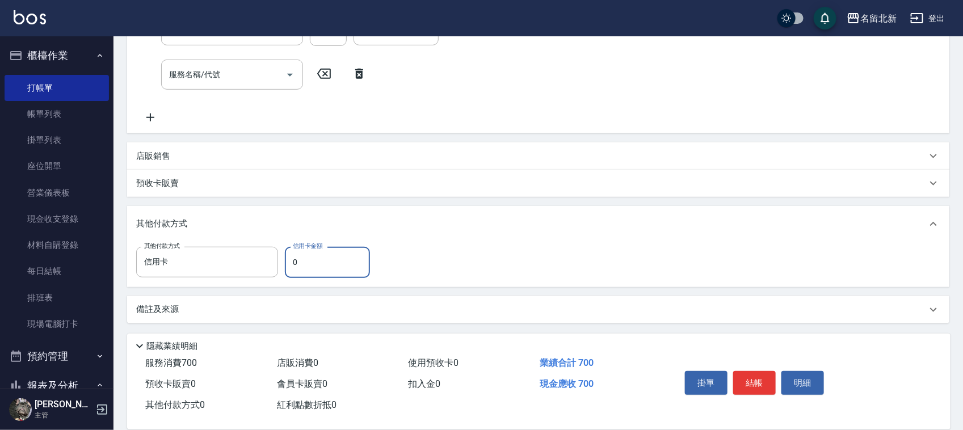
drag, startPoint x: 315, startPoint y: 271, endPoint x: 286, endPoint y: 272, distance: 28.4
click at [286, 272] on input "0" at bounding box center [327, 262] width 85 height 31
type input "700"
click at [769, 381] on button "結帳" at bounding box center [754, 383] width 43 height 24
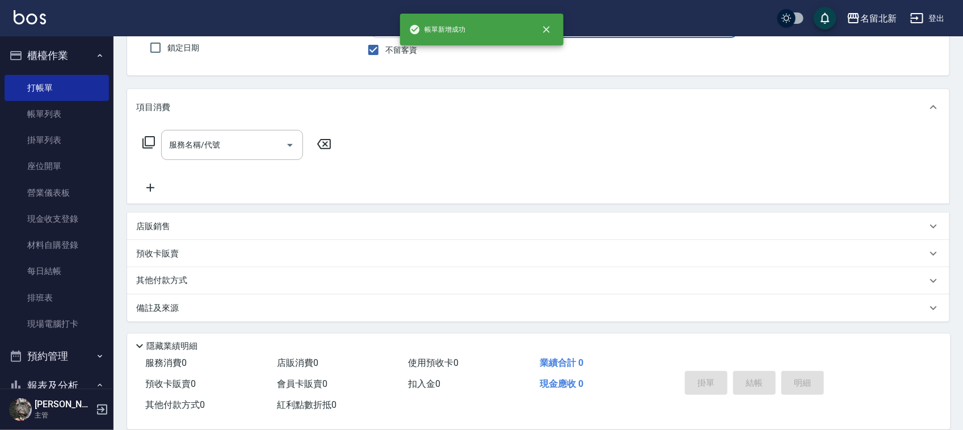
scroll to position [0, 0]
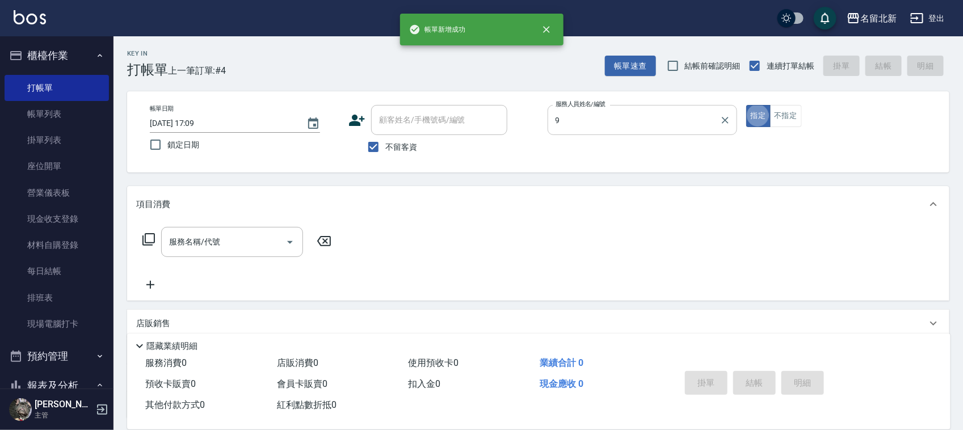
type input "大雲-9"
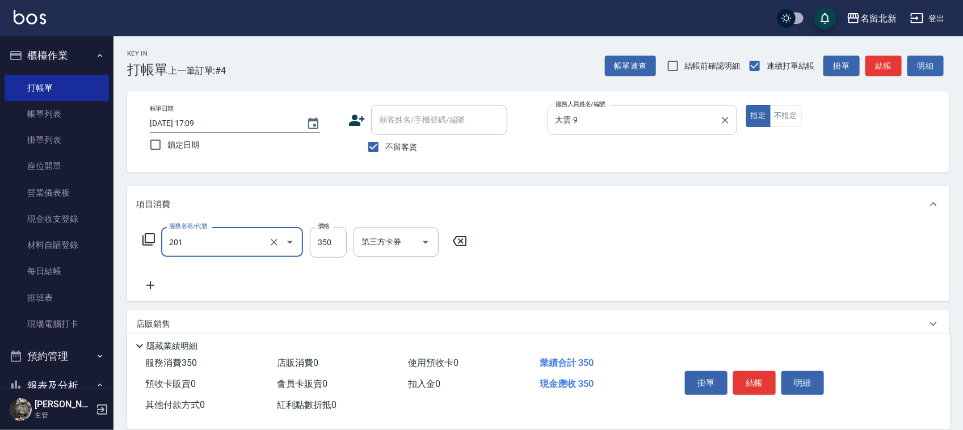
type input "一般洗髮(201)"
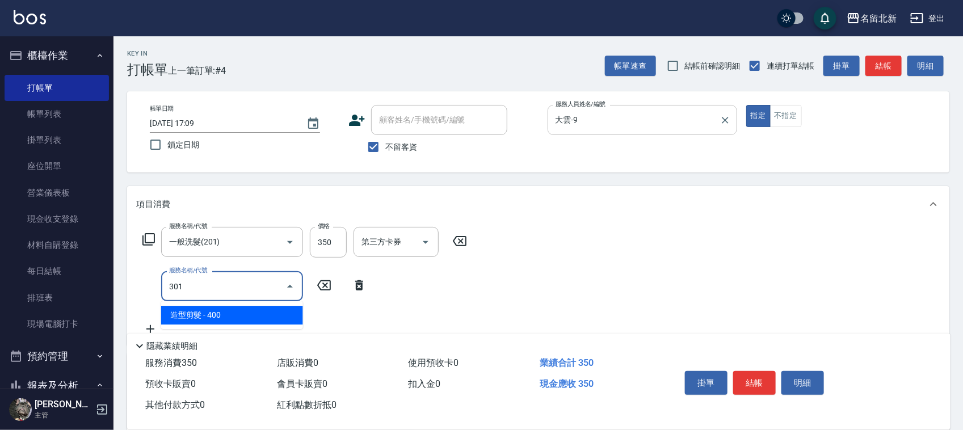
type input "造型剪髮(301)"
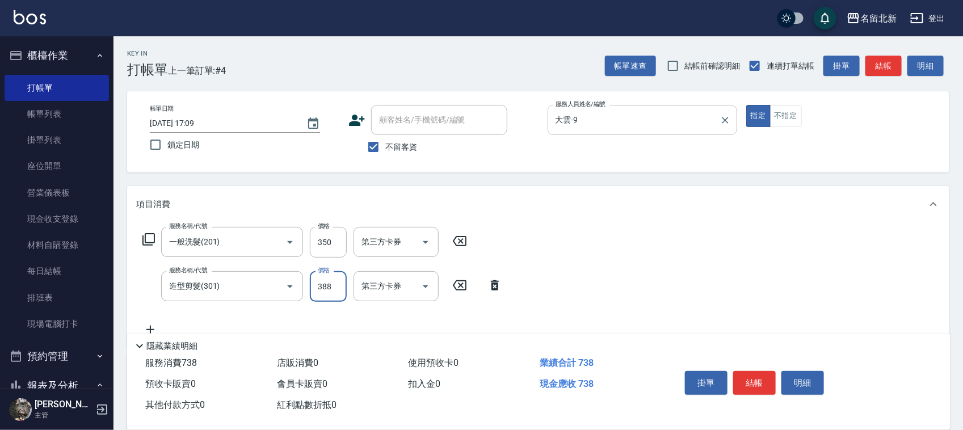
type input "388"
click at [760, 377] on button "結帳" at bounding box center [754, 383] width 43 height 24
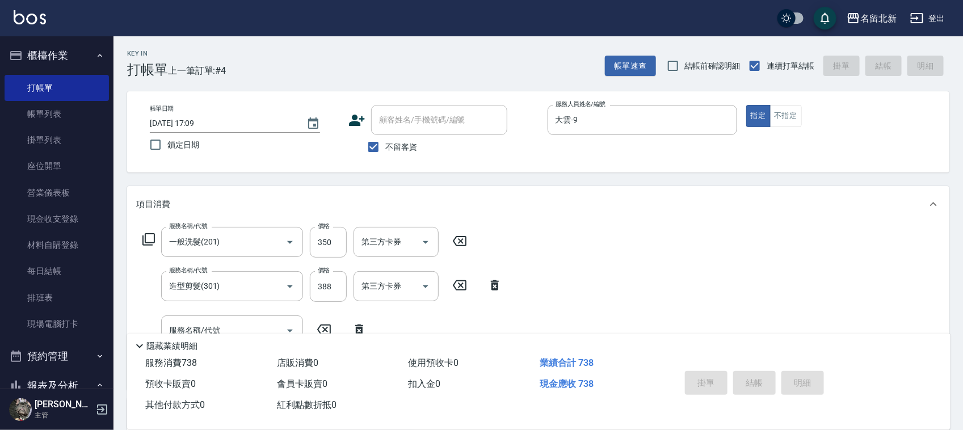
type input "2025/10/15 17:10"
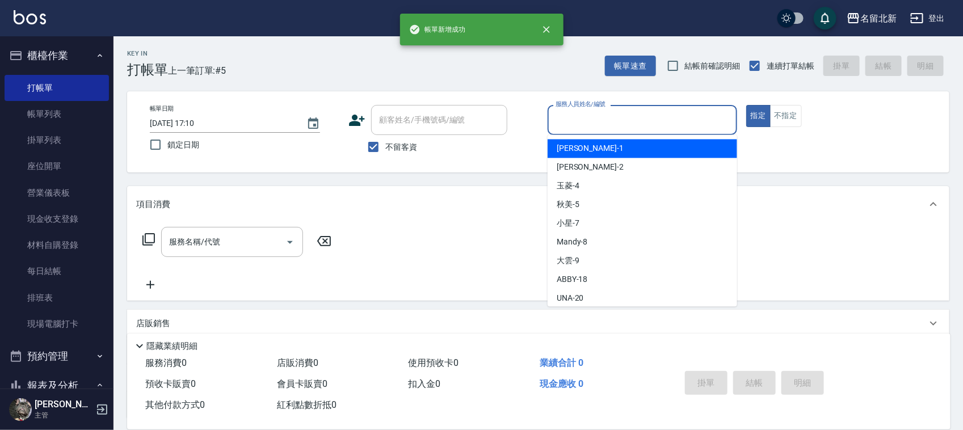
click at [597, 128] on input "服務人員姓名/編號" at bounding box center [642, 120] width 179 height 20
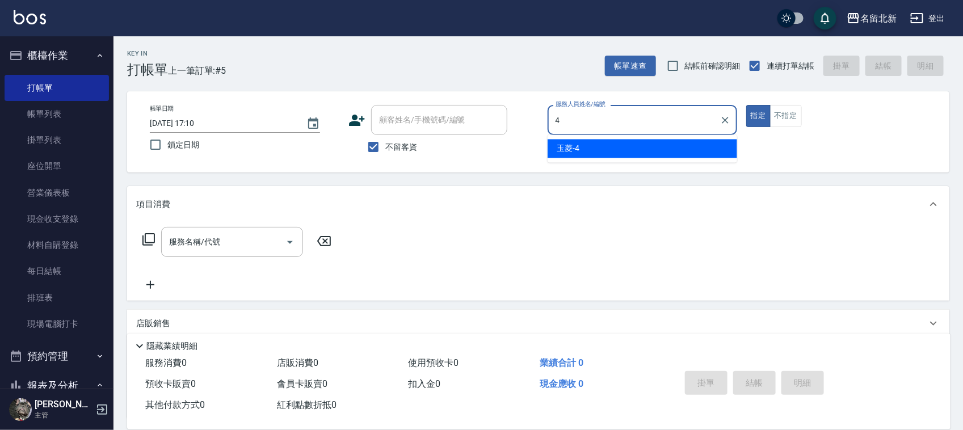
type input "玉菱-4"
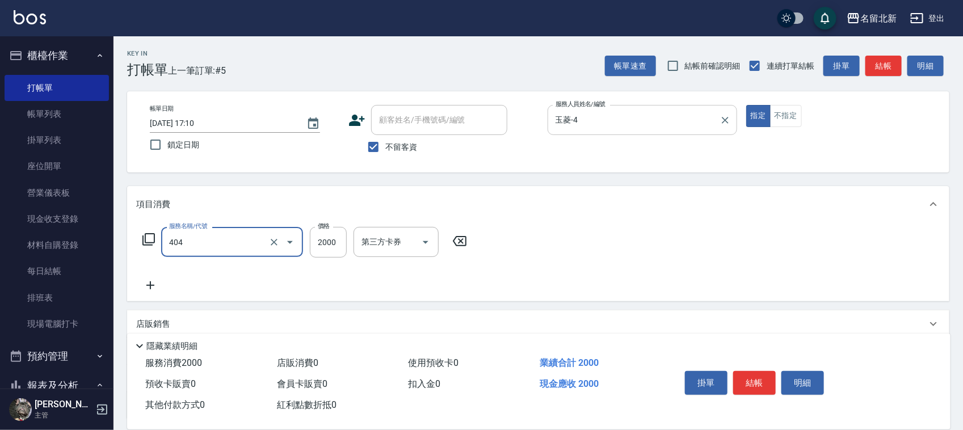
type input "QQ燙200(404)"
type input "2500"
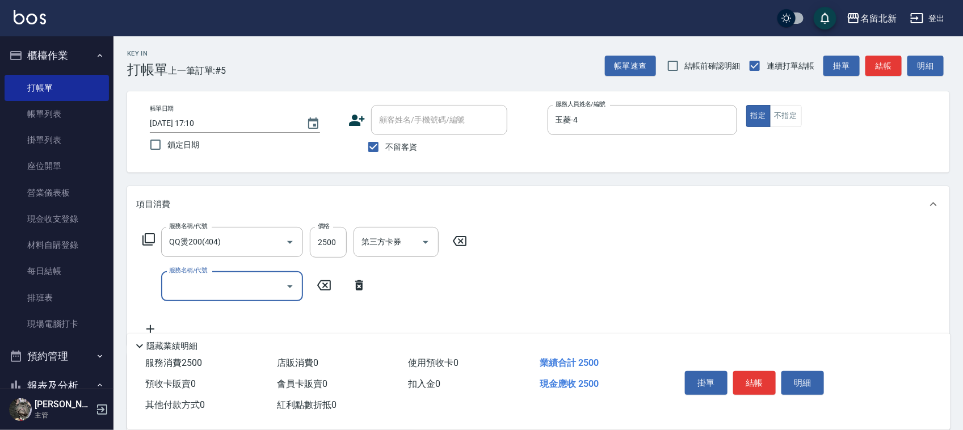
click at [146, 242] on icon at bounding box center [148, 239] width 12 height 12
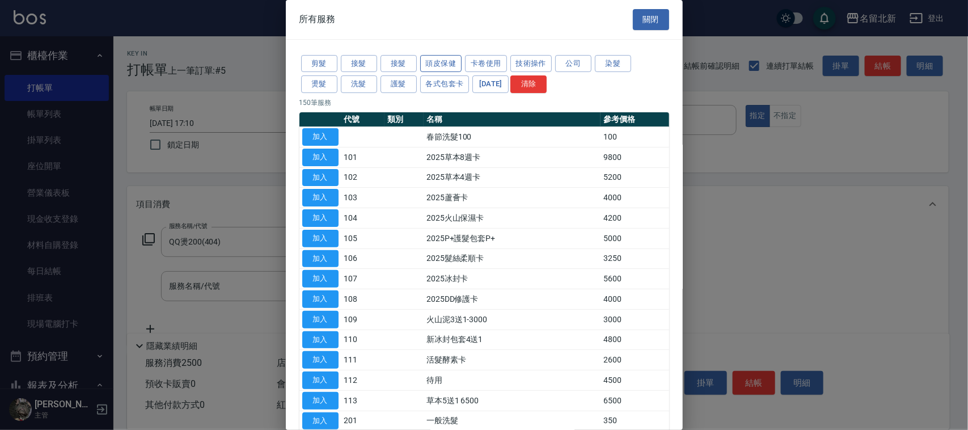
click at [454, 63] on button "頭皮保健" at bounding box center [441, 64] width 42 height 18
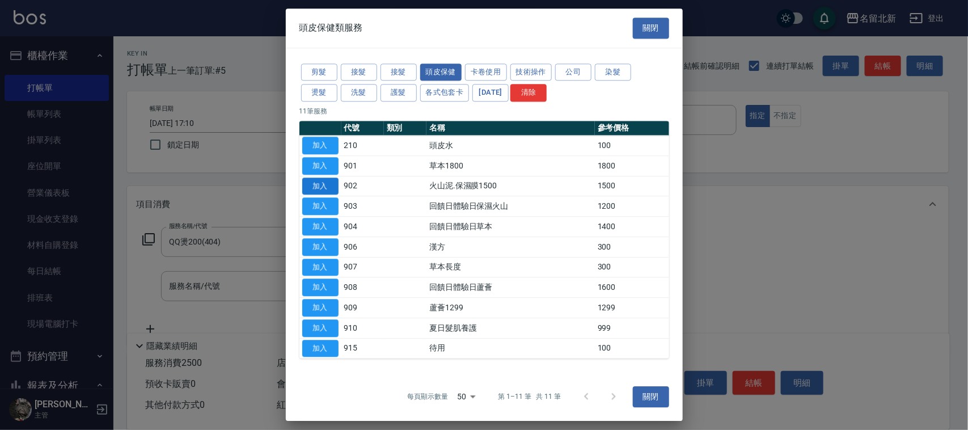
click at [315, 180] on button "加入" at bounding box center [320, 187] width 36 height 18
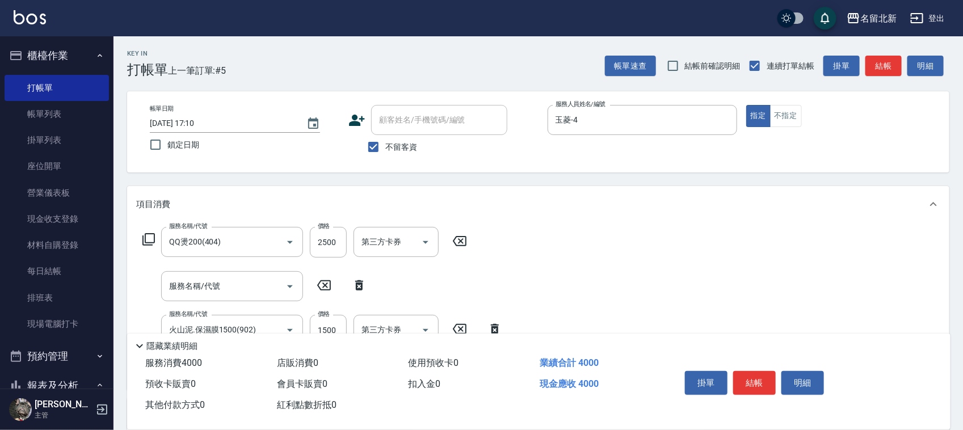
scroll to position [142, 0]
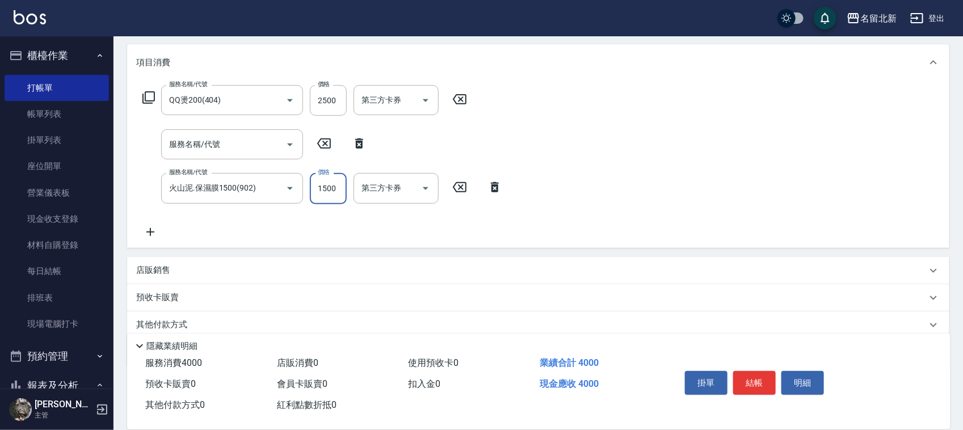
click at [324, 191] on input "1500" at bounding box center [328, 188] width 37 height 31
type input "1200"
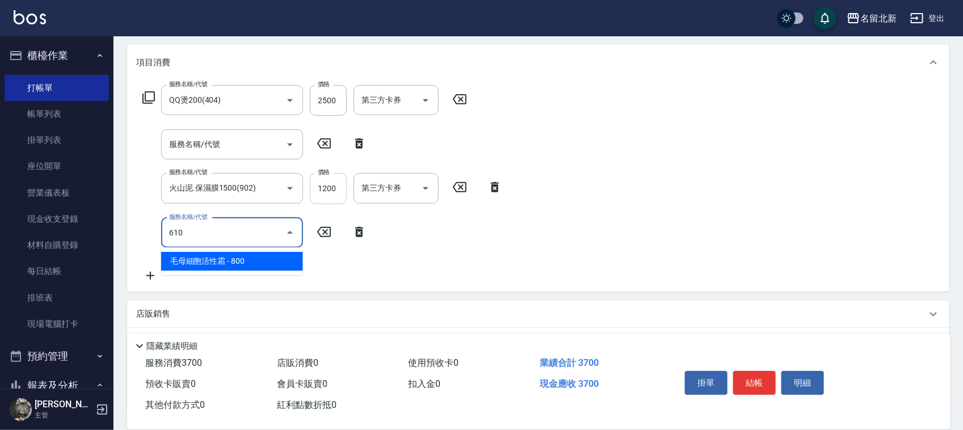
type input "毛母細胞活性霜(610)"
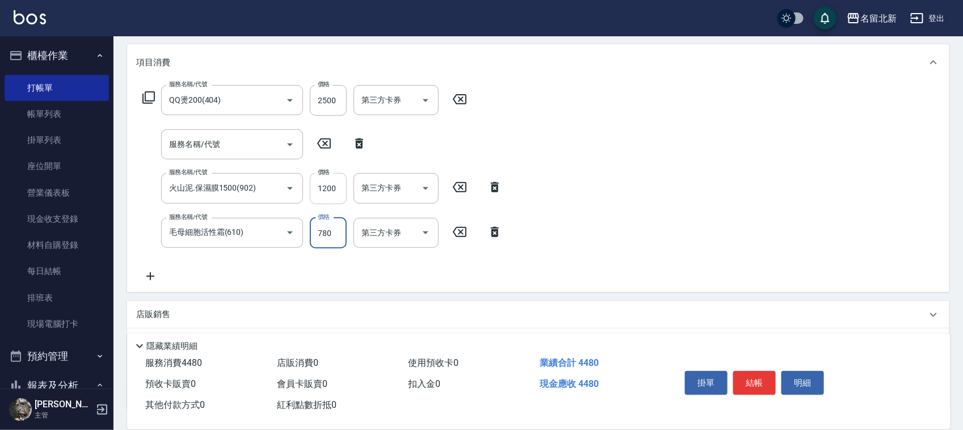
type input "780"
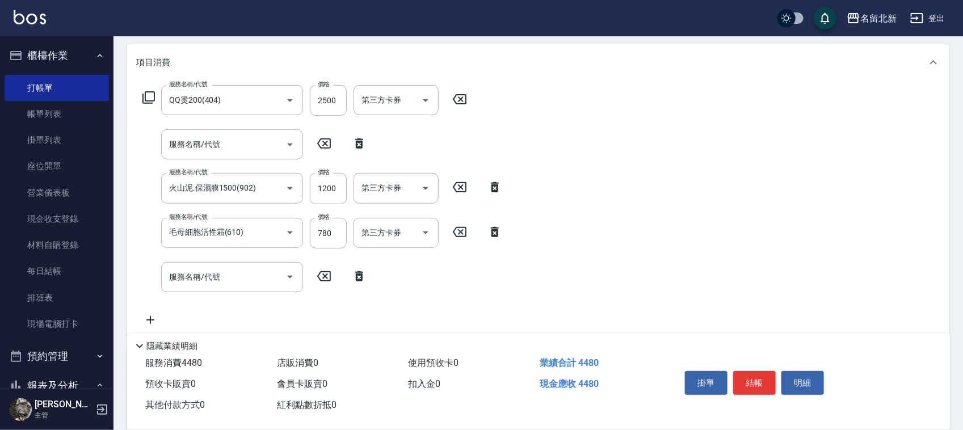
click at [356, 140] on icon at bounding box center [359, 144] width 28 height 14
type input "火山泥.保濕膜1500(902)"
type input "毛母細胞活性霜(610)"
type input "780"
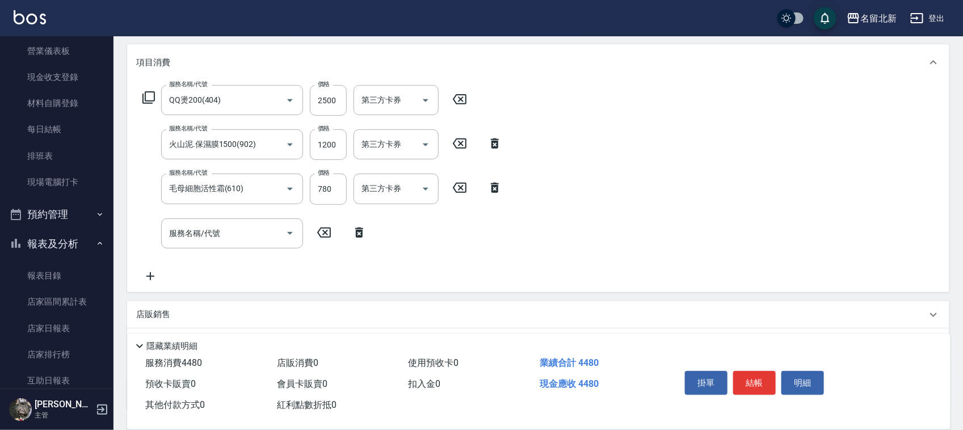
click at [163, 313] on p "店販銷售" at bounding box center [153, 315] width 34 height 12
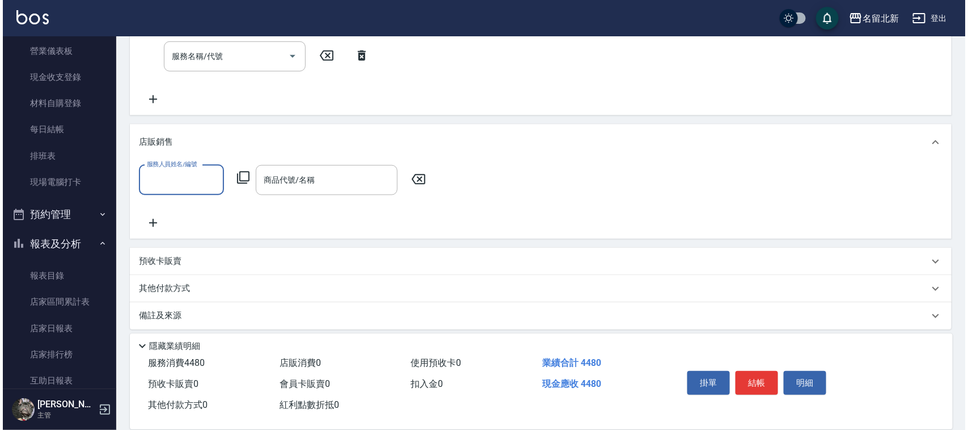
scroll to position [321, 0]
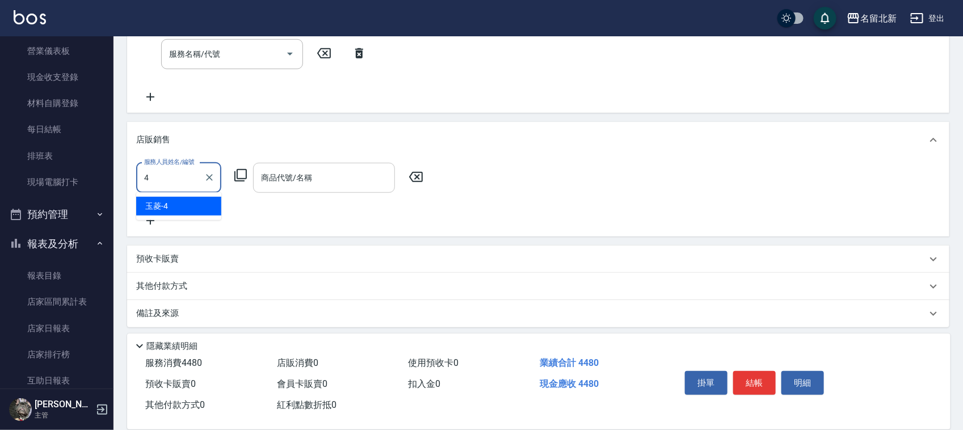
type input "玉菱-4"
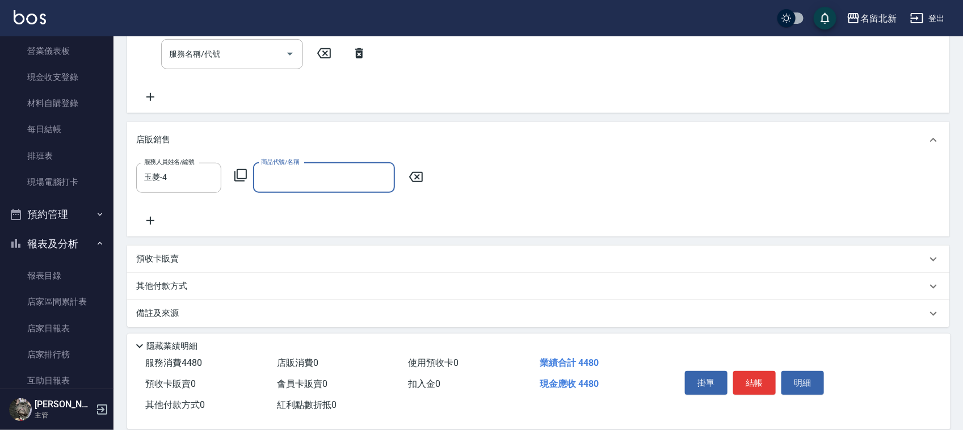
click at [246, 173] on icon at bounding box center [240, 175] width 12 height 12
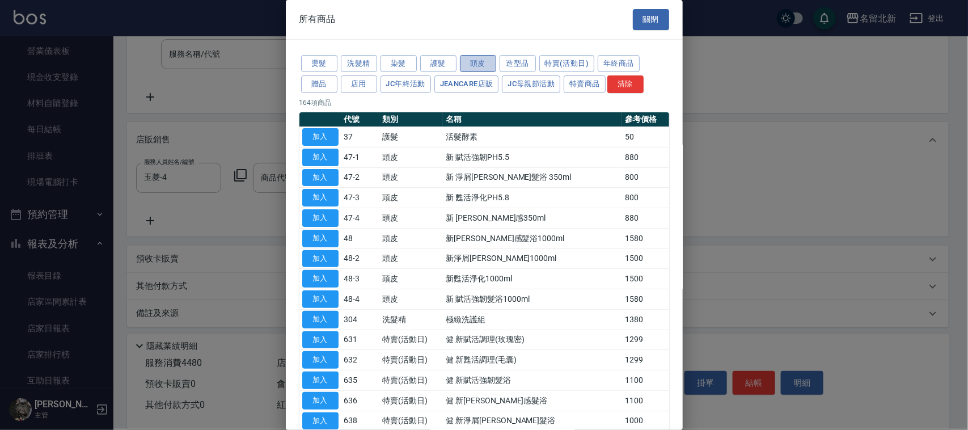
click at [480, 57] on button "頭皮" at bounding box center [478, 64] width 36 height 18
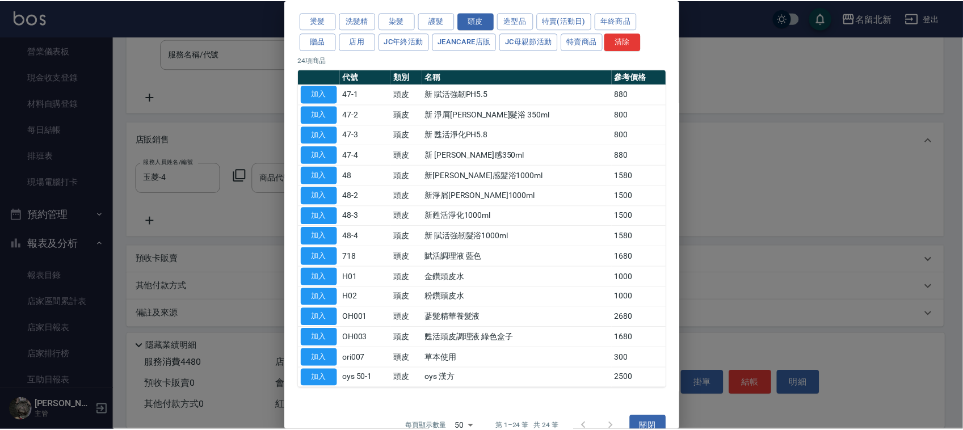
scroll to position [65, 0]
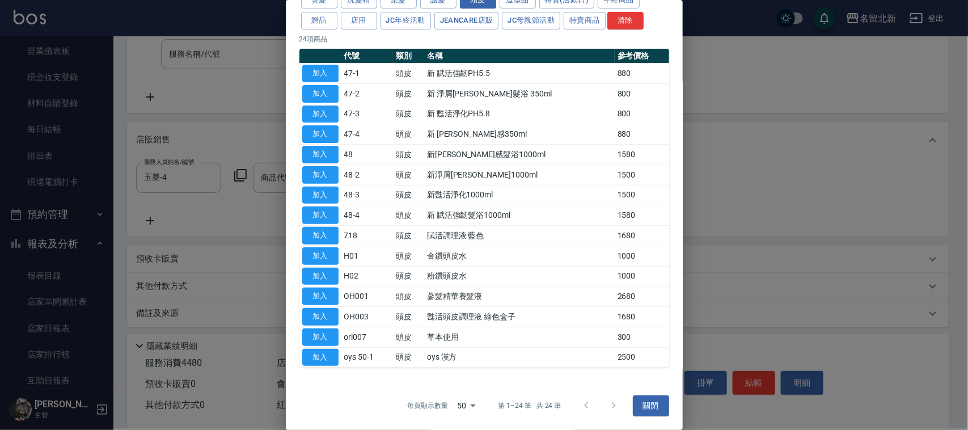
click at [319, 236] on button "加入" at bounding box center [320, 236] width 36 height 18
type input "賦活調理液 藍色"
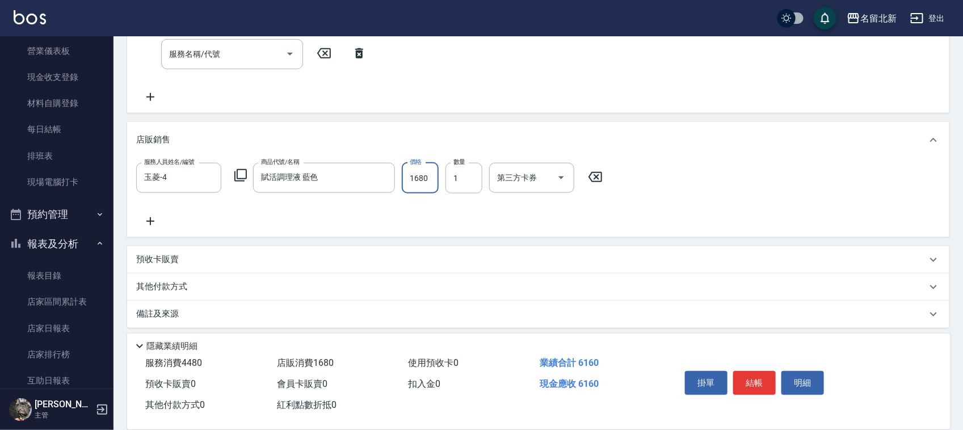
click at [426, 171] on input "1680" at bounding box center [420, 178] width 37 height 31
type input "1512"
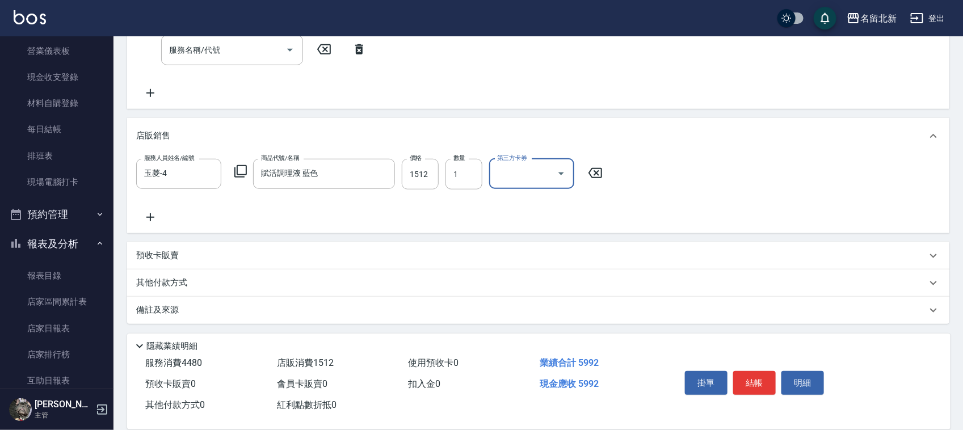
scroll to position [326, 0]
click at [179, 285] on p "其他付款方式" at bounding box center [164, 282] width 57 height 12
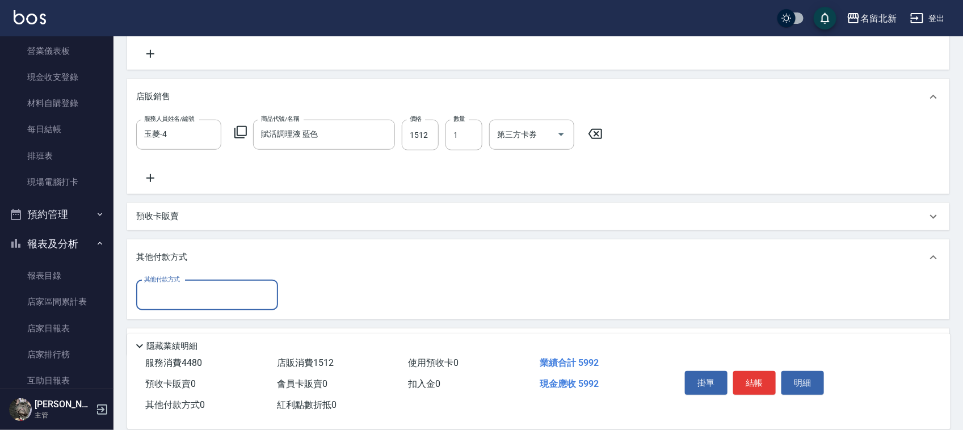
scroll to position [397, 0]
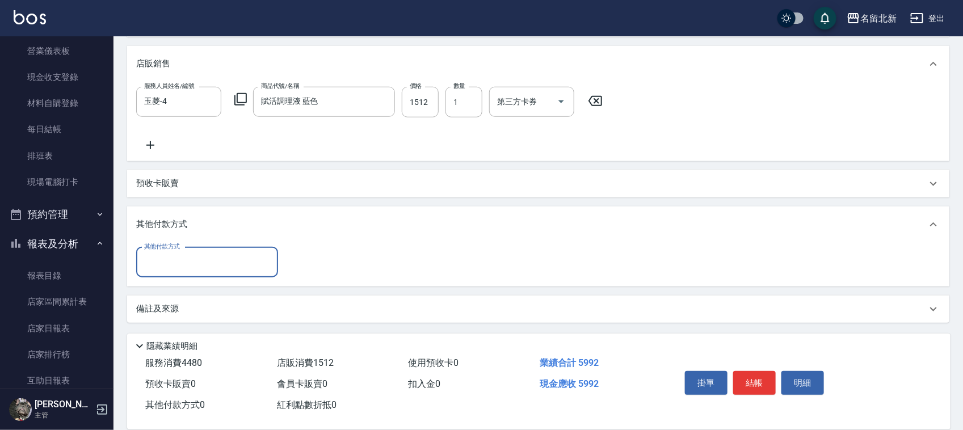
click at [184, 253] on input "其他付款方式" at bounding box center [207, 262] width 132 height 20
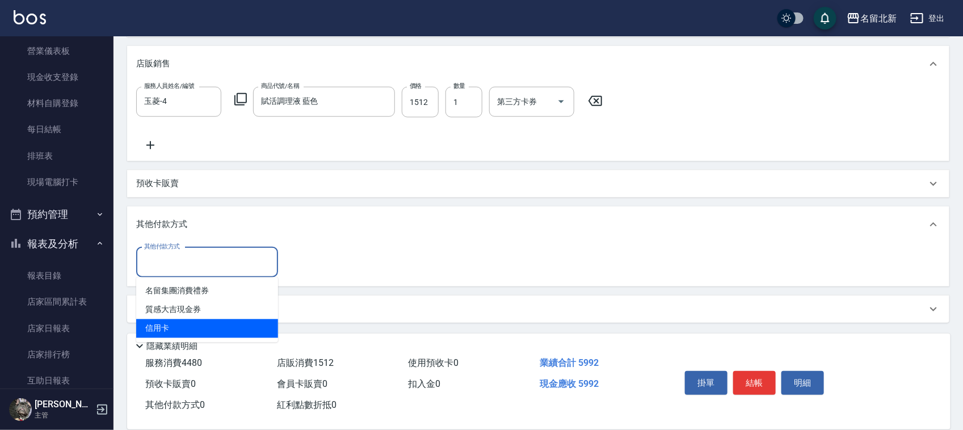
click at [163, 324] on span "信用卡" at bounding box center [207, 328] width 142 height 19
type input "信用卡"
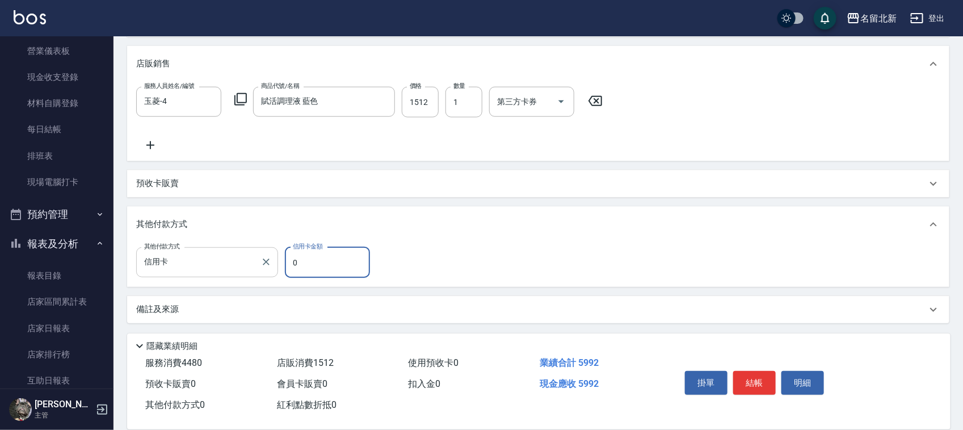
drag, startPoint x: 312, startPoint y: 265, endPoint x: 256, endPoint y: 247, distance: 58.3
click at [259, 250] on div "其他付款方式 信用卡 其他付款方式 信用卡金額 0 信用卡金額" at bounding box center [256, 262] width 241 height 31
type input "5992"
click at [753, 379] on button "結帳" at bounding box center [754, 383] width 43 height 24
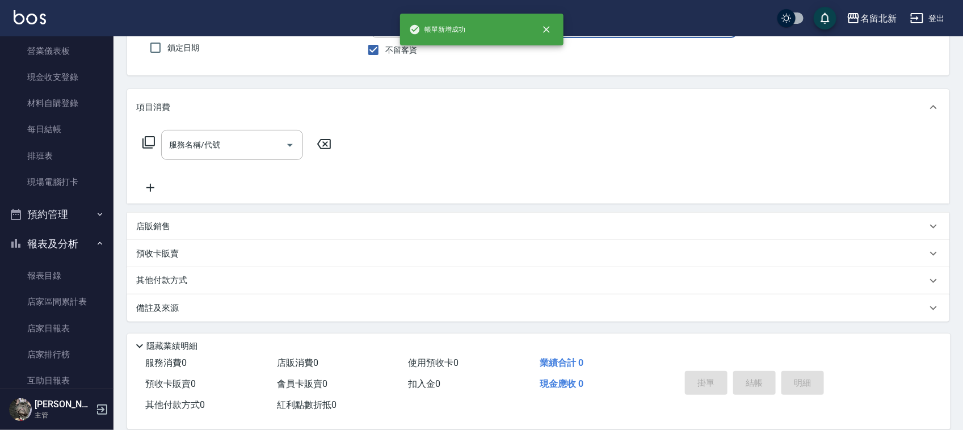
scroll to position [0, 0]
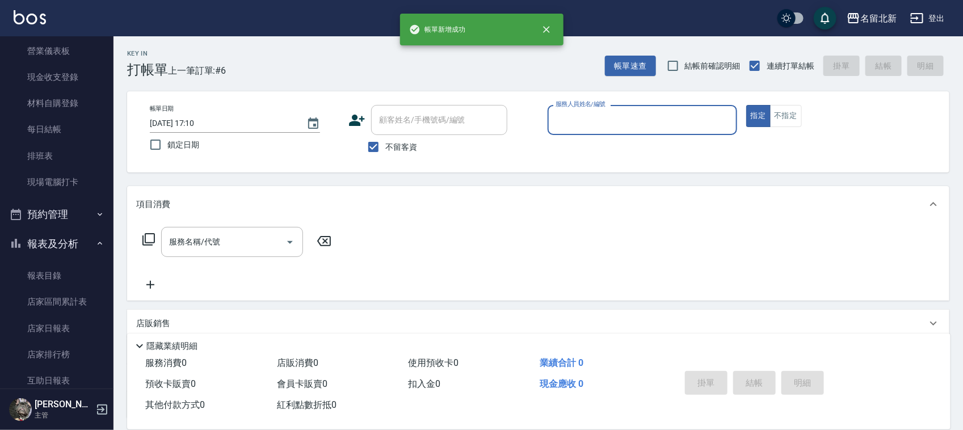
click at [593, 123] on input "服務人員姓名/編號" at bounding box center [642, 120] width 179 height 20
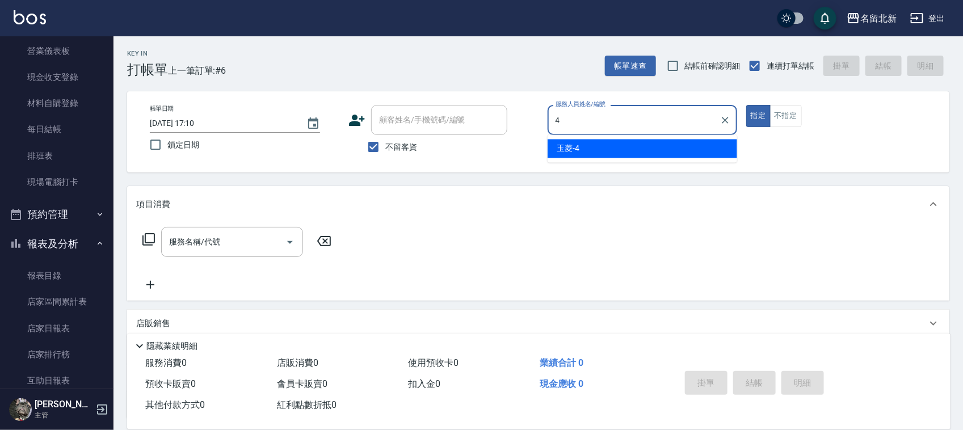
type input "玉菱-4"
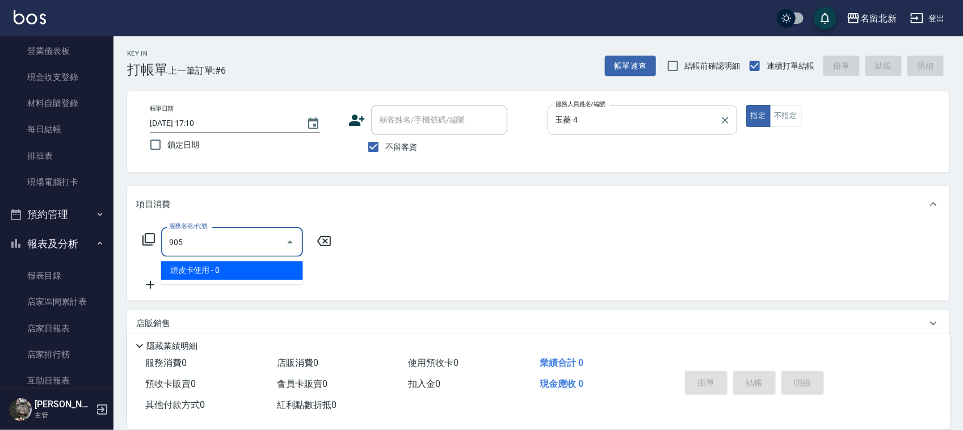
type input "頭皮卡使用(905)"
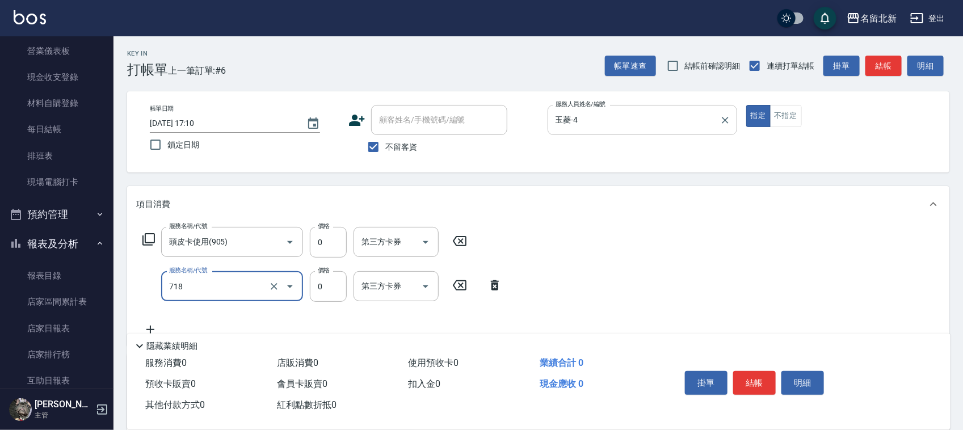
type input "互助180(718)"
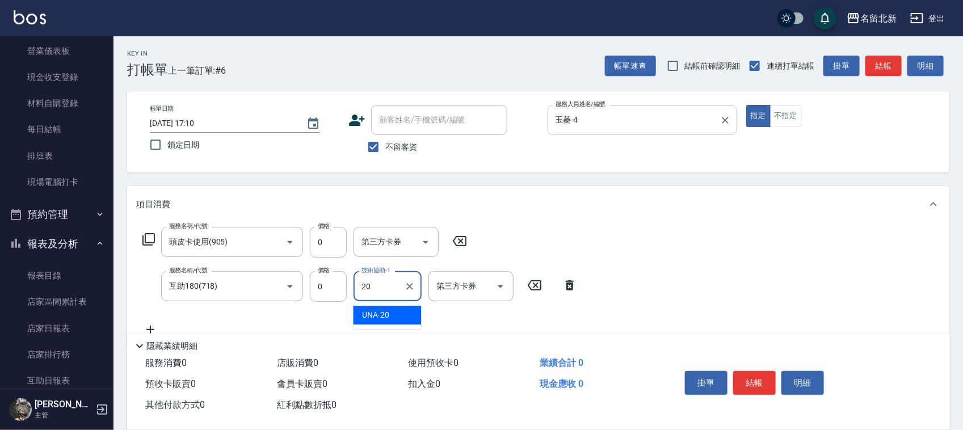
type input "UNA-20"
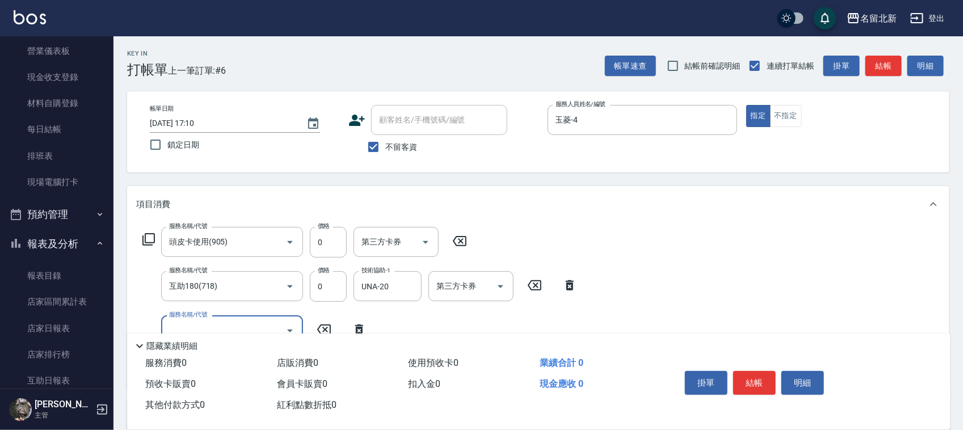
click at [761, 378] on button "結帳" at bounding box center [754, 383] width 43 height 24
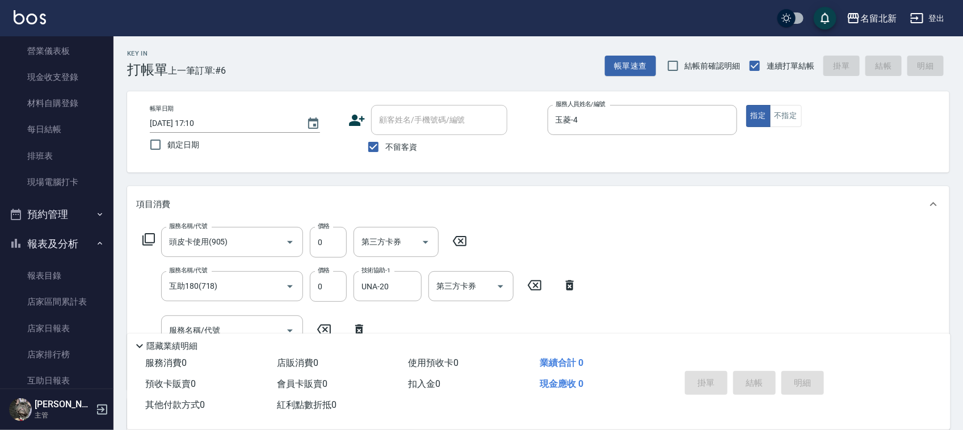
type input "2025/10/15 17:11"
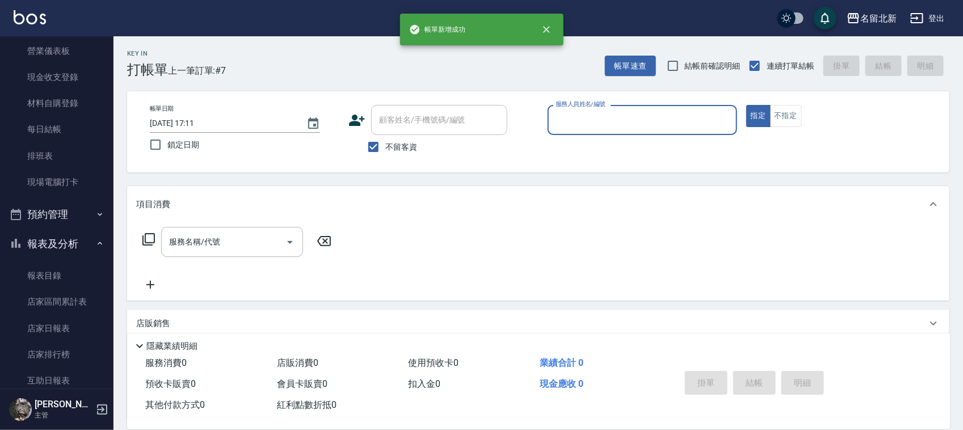
click at [623, 123] on input "服務人員姓名/編號" at bounding box center [642, 120] width 179 height 20
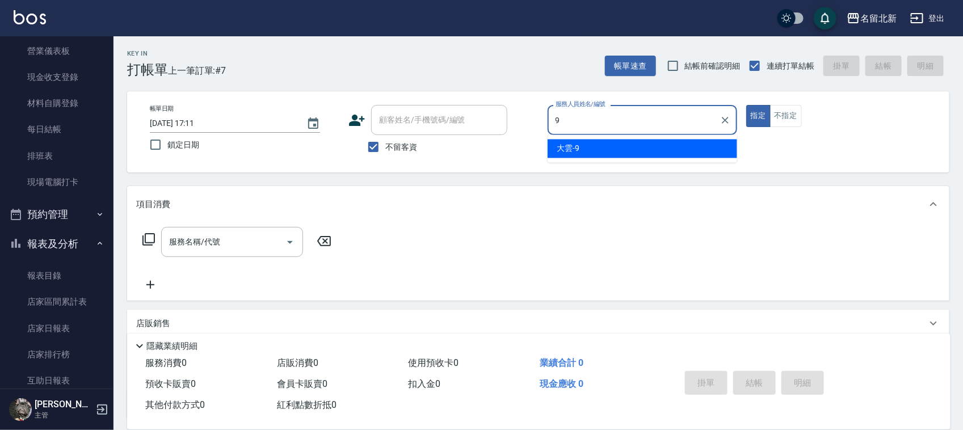
type input "大雲-9"
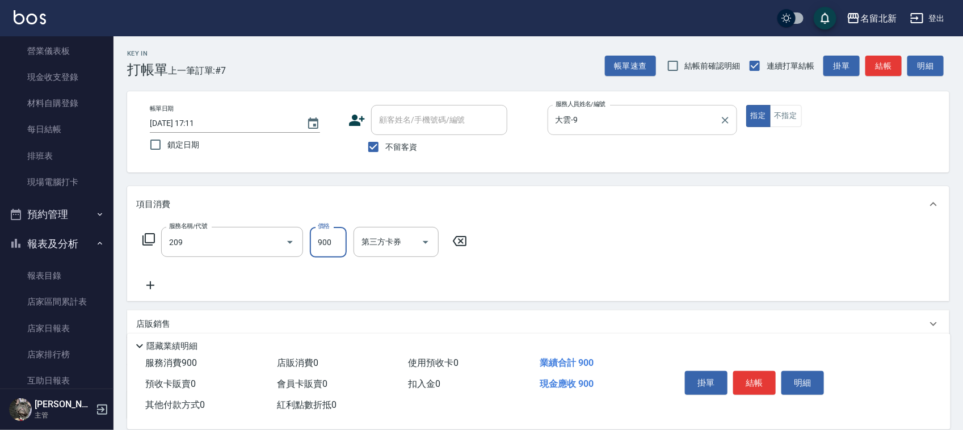
type input "滾珠洗髮(209)"
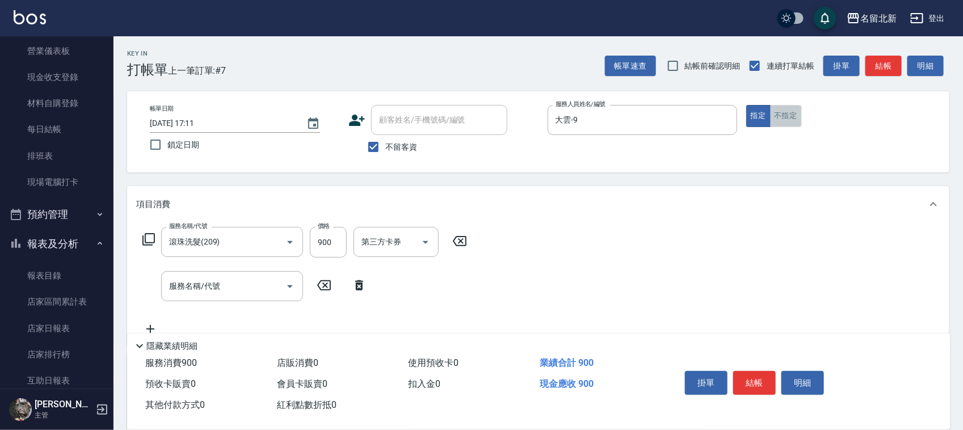
click at [790, 118] on button "不指定" at bounding box center [786, 116] width 32 height 22
click at [751, 384] on button "結帳" at bounding box center [754, 383] width 43 height 24
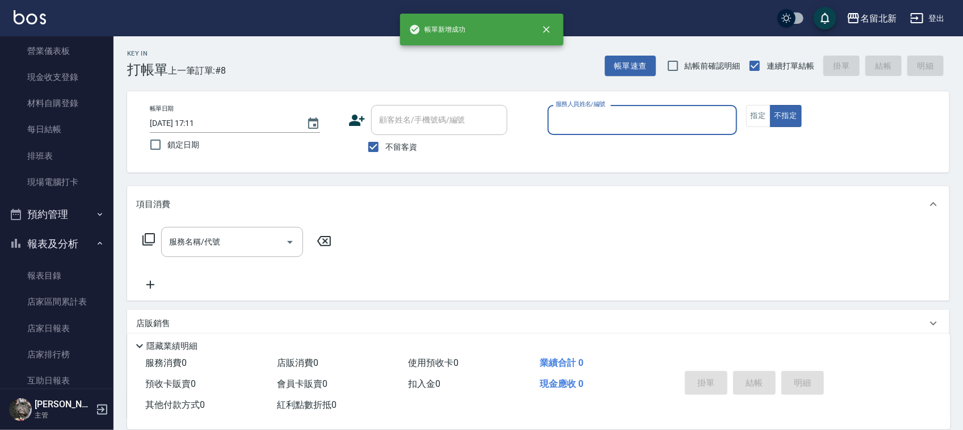
click at [605, 113] on input "服務人員姓名/編號" at bounding box center [642, 120] width 179 height 20
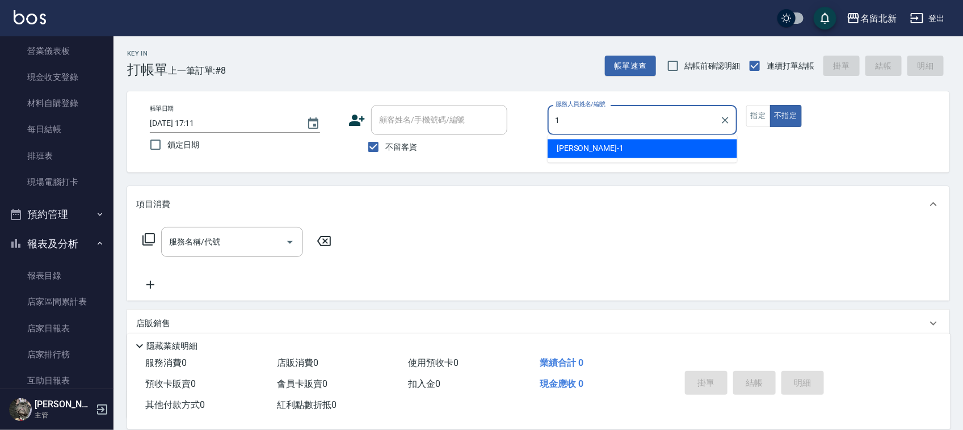
type input "Amy-1"
type button "false"
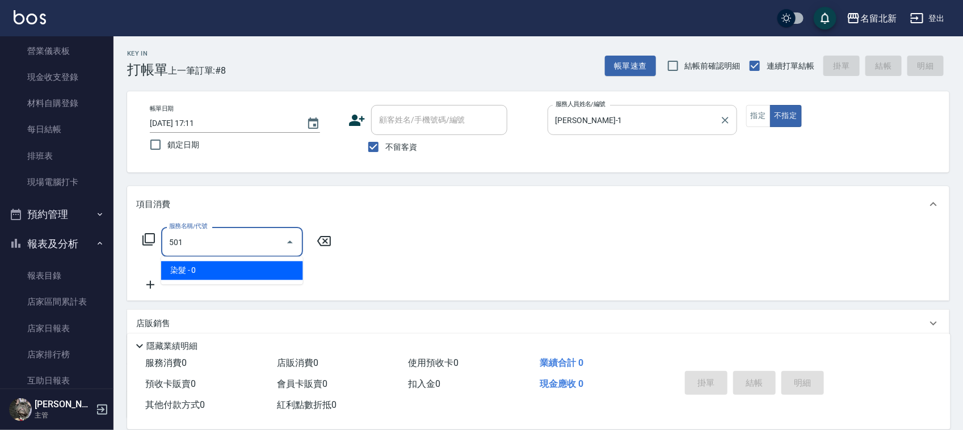
type input "染髮(501)"
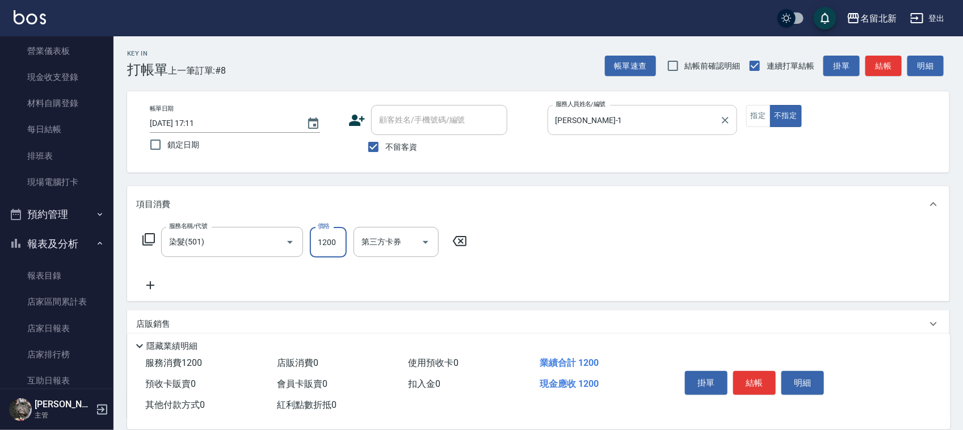
type input "1200"
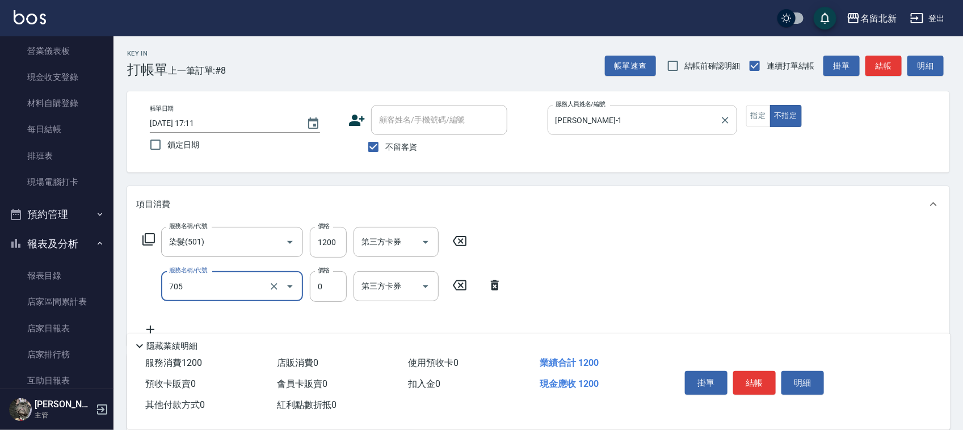
type input "互助50(705)"
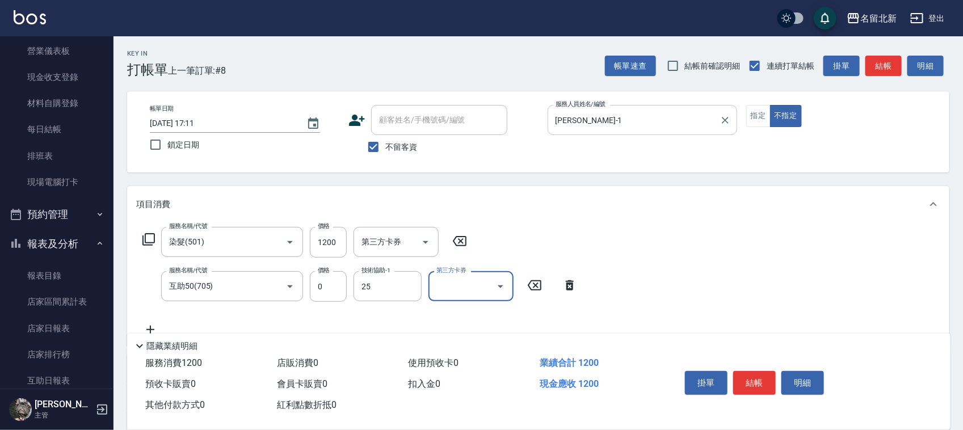
type input "禎禎-25"
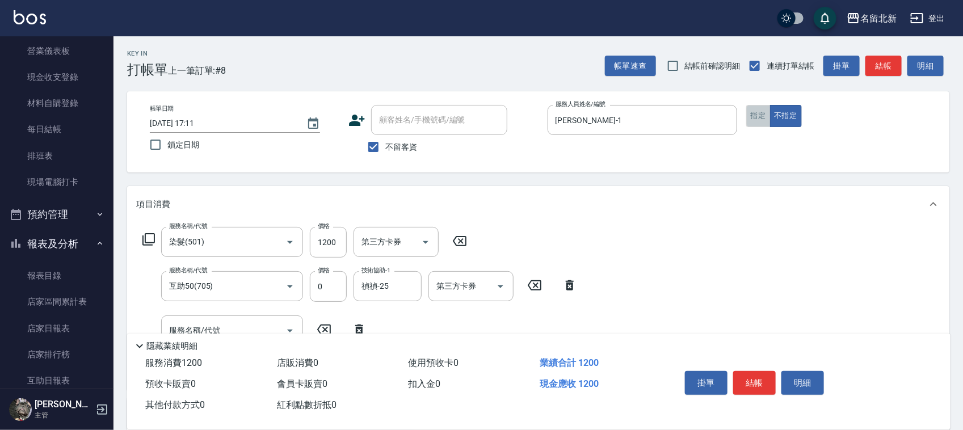
click at [756, 114] on button "指定" at bounding box center [758, 116] width 24 height 22
click at [761, 372] on button "結帳" at bounding box center [754, 383] width 43 height 24
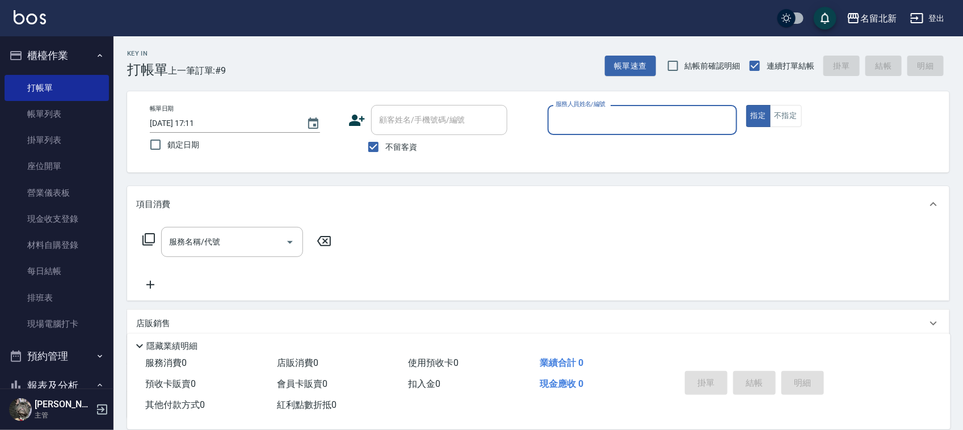
click at [44, 54] on button "櫃檯作業" at bounding box center [57, 55] width 104 height 29
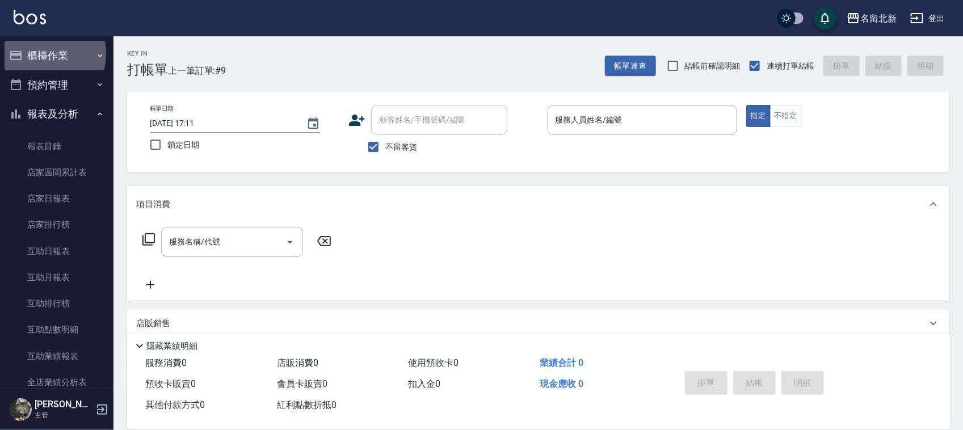
click at [44, 54] on button "櫃檯作業" at bounding box center [57, 55] width 104 height 29
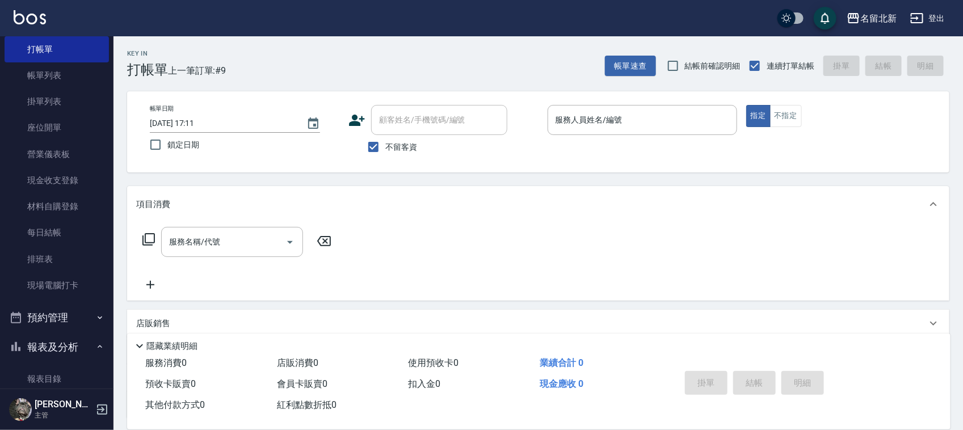
scroll to position [142, 0]
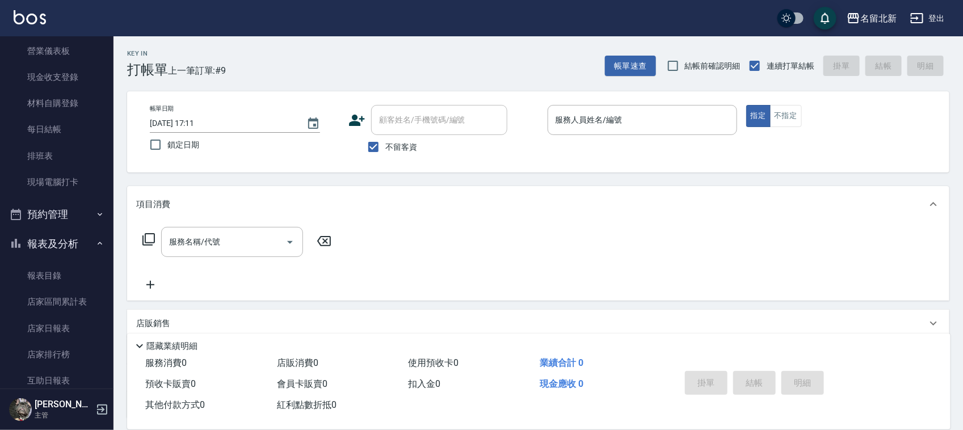
drag, startPoint x: 60, startPoint y: 322, endPoint x: 174, endPoint y: 328, distance: 114.2
click at [60, 322] on link "店家日報表" at bounding box center [57, 328] width 104 height 26
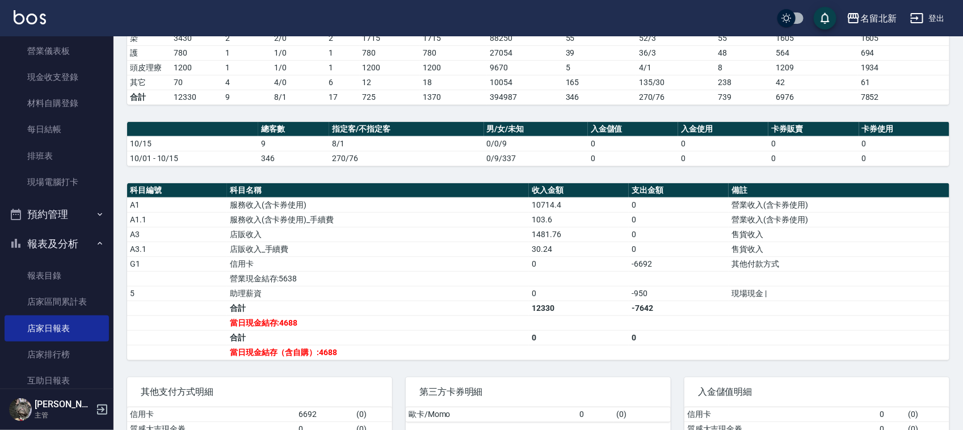
scroll to position [279, 0]
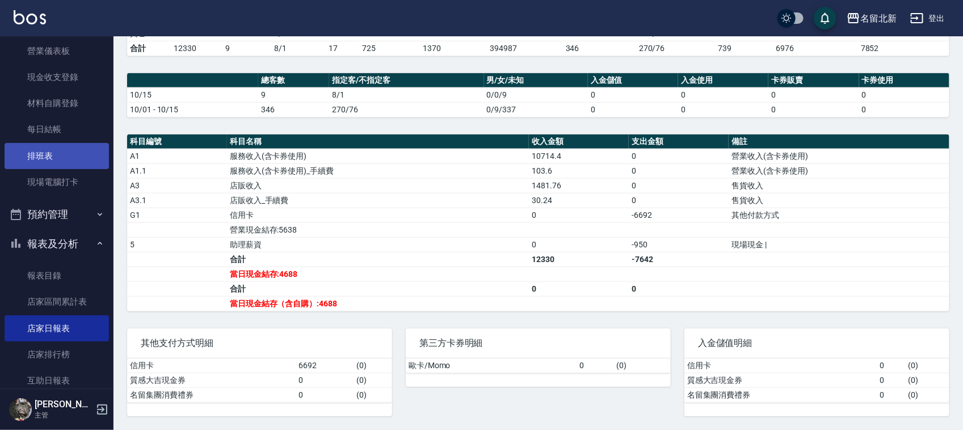
click at [50, 150] on link "排班表" at bounding box center [57, 156] width 104 height 26
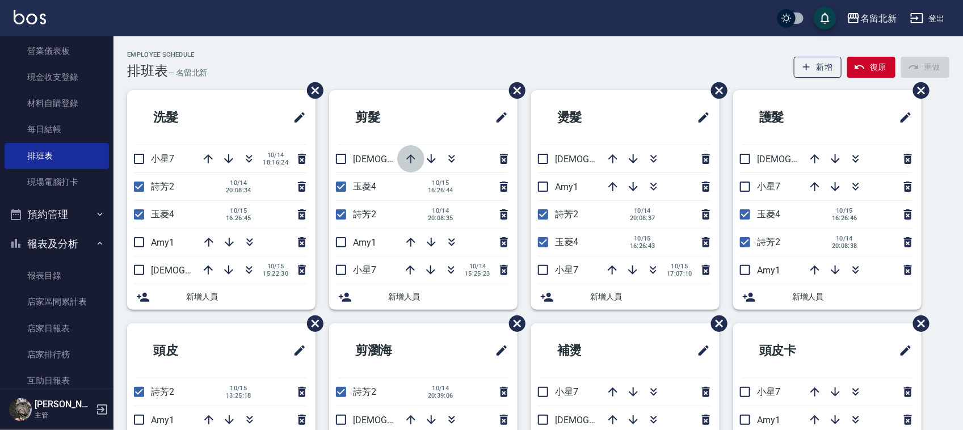
click at [415, 163] on icon "button" at bounding box center [411, 159] width 14 height 14
click at [413, 159] on icon "button" at bounding box center [411, 159] width 14 height 14
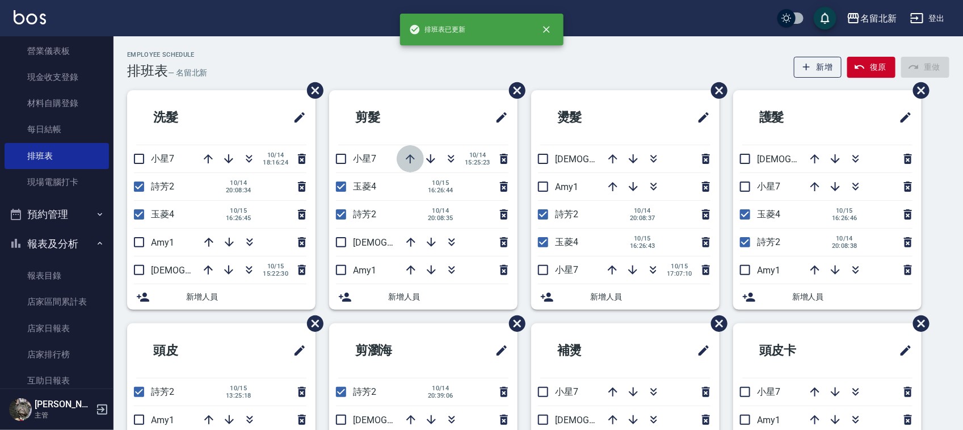
click at [413, 161] on icon "button" at bounding box center [410, 159] width 14 height 14
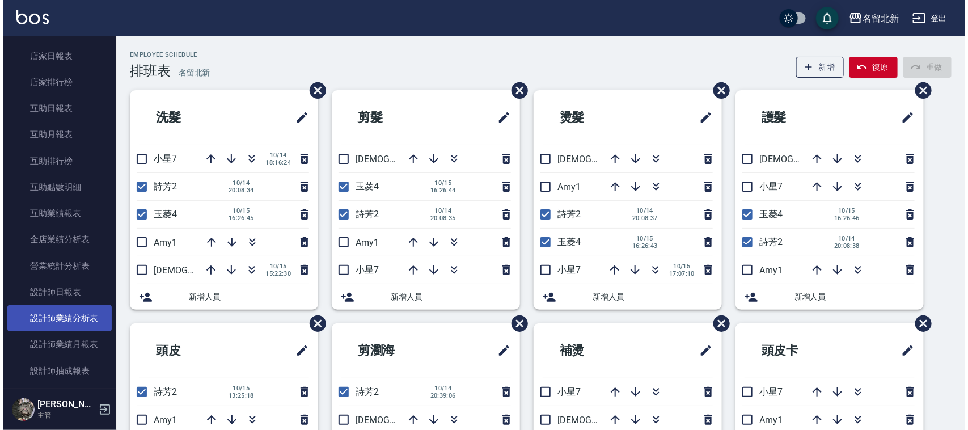
scroll to position [425, 0]
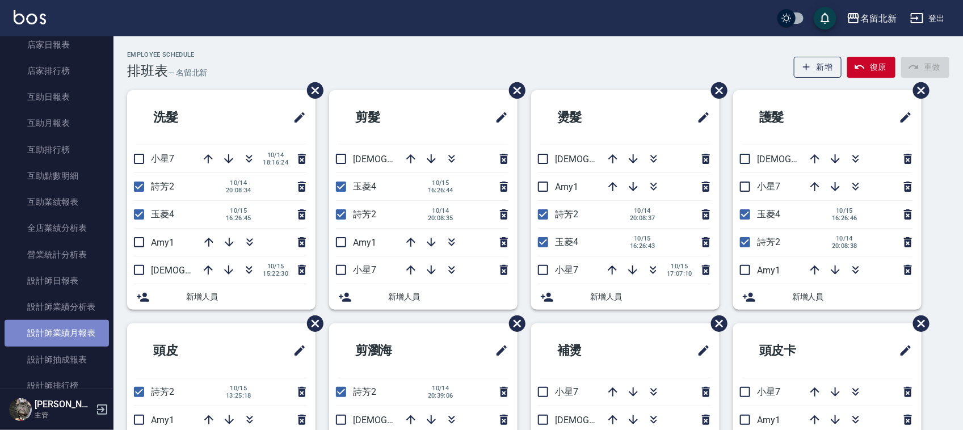
click at [81, 331] on link "設計師業績月報表" at bounding box center [57, 333] width 104 height 26
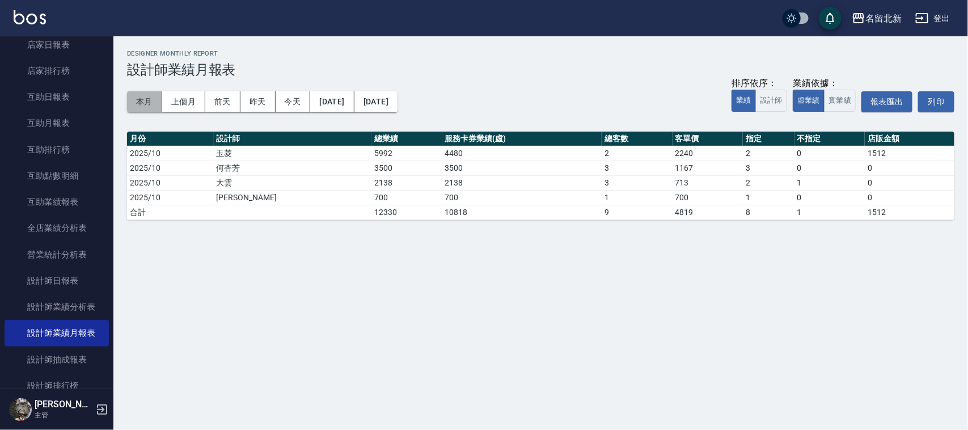
click at [144, 100] on button "本月" at bounding box center [144, 101] width 35 height 21
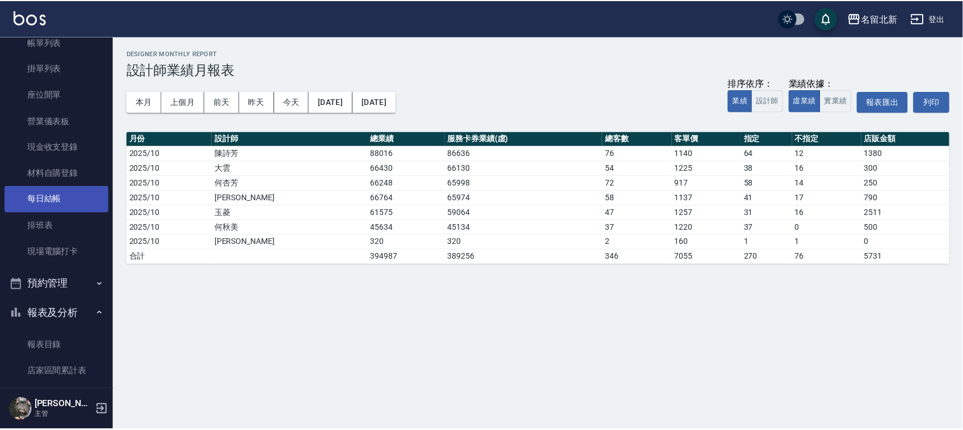
scroll to position [71, 0]
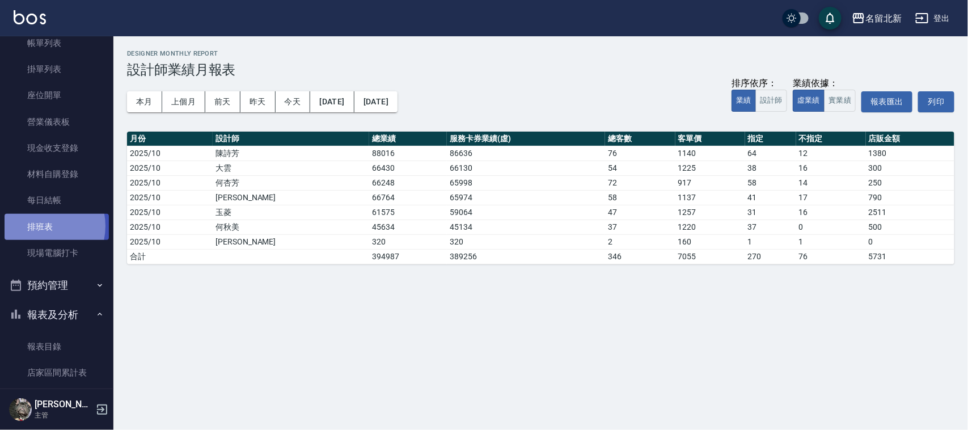
click at [37, 226] on link "排班表" at bounding box center [57, 227] width 104 height 26
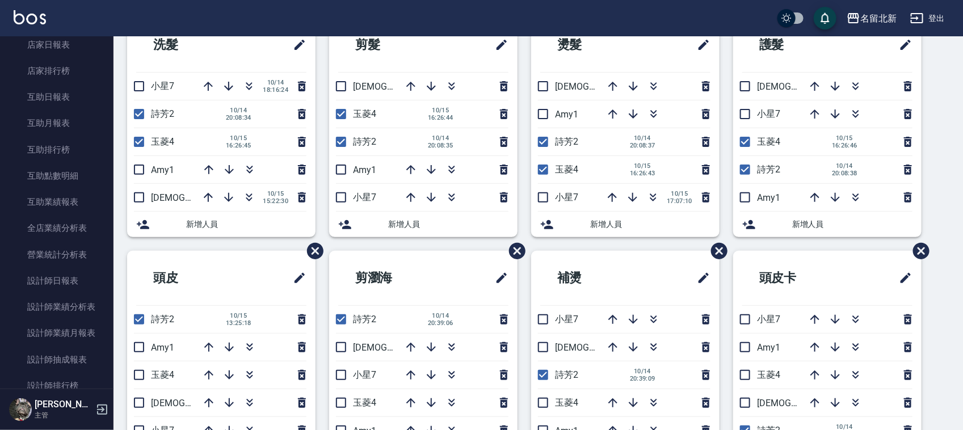
scroll to position [142, 0]
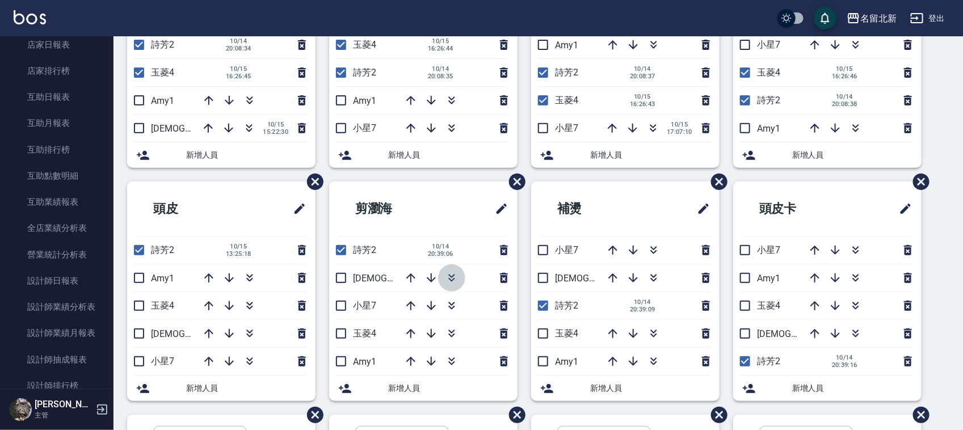
drag, startPoint x: 454, startPoint y: 281, endPoint x: 404, endPoint y: 64, distance: 222.4
click at [454, 280] on icon "button" at bounding box center [452, 278] width 14 height 14
